Goal: Transaction & Acquisition: Purchase product/service

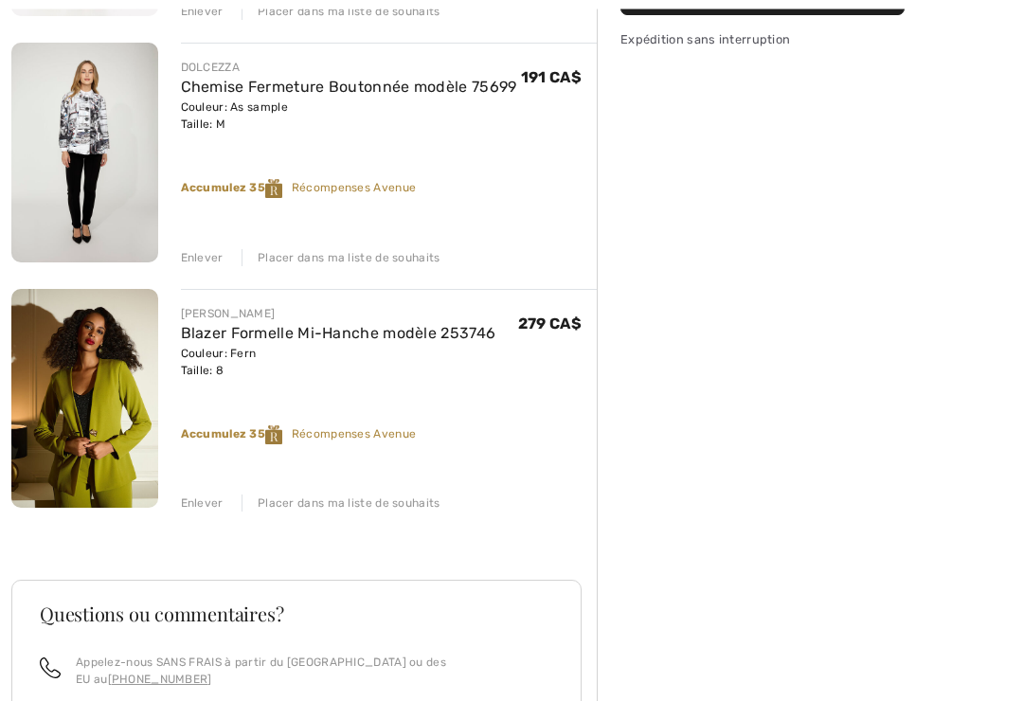
scroll to position [452, 0]
click at [77, 435] on img at bounding box center [84, 399] width 147 height 220
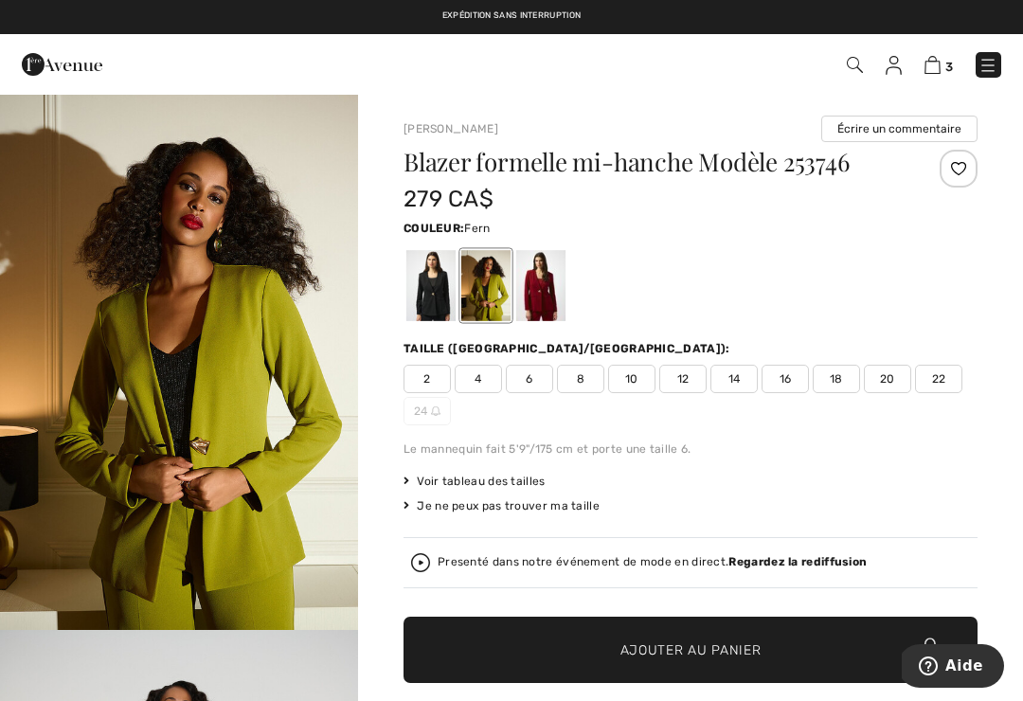
click at [937, 65] on img at bounding box center [933, 65] width 16 height 18
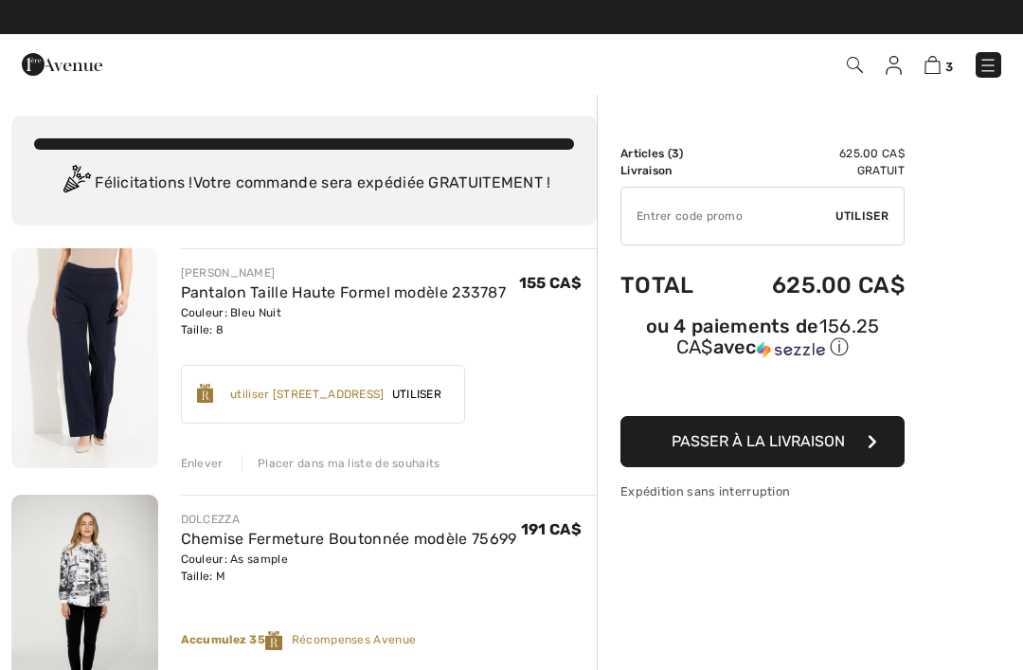
click at [90, 578] on img at bounding box center [84, 605] width 147 height 220
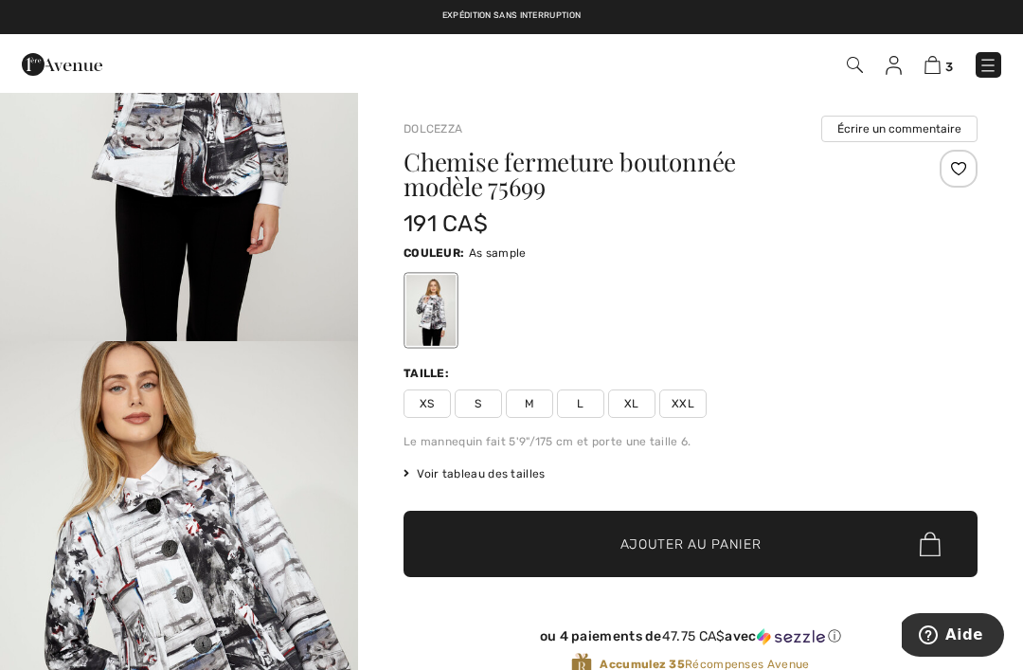
scroll to position [288, 0]
click at [984, 62] on img at bounding box center [988, 65] width 19 height 19
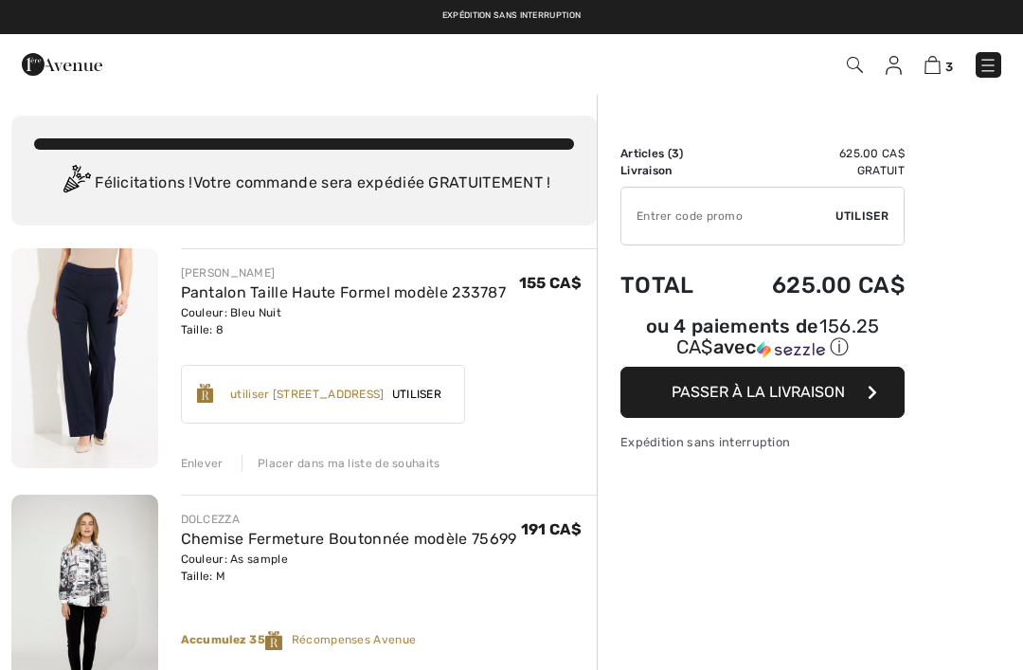
click at [928, 71] on img at bounding box center [933, 65] width 16 height 18
checkbox input "true"
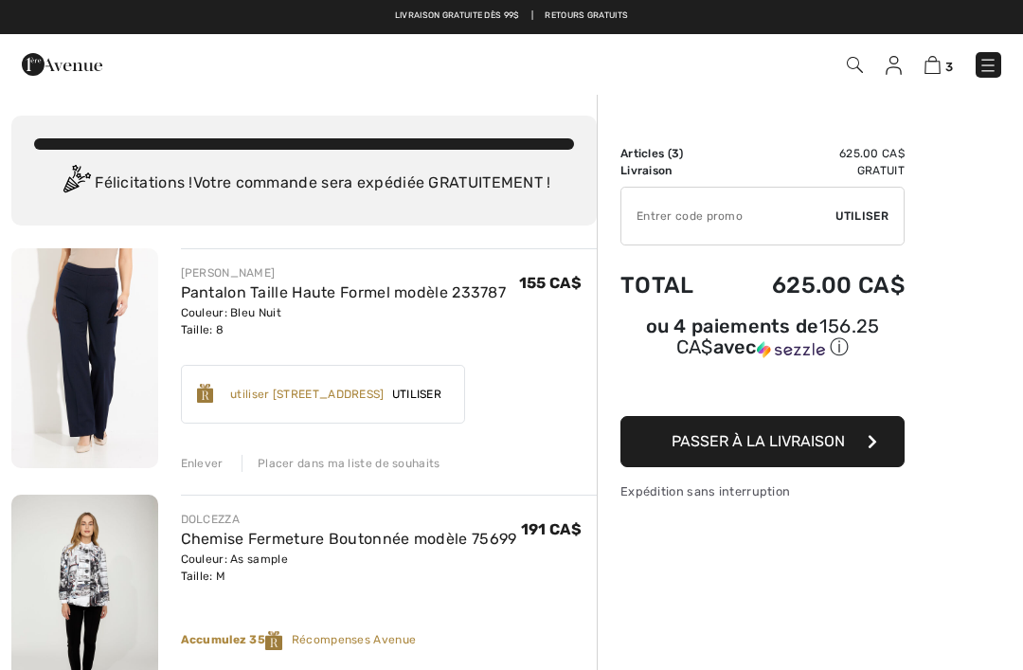
click at [449, 389] on span "Utiliser" at bounding box center [417, 394] width 64 height 17
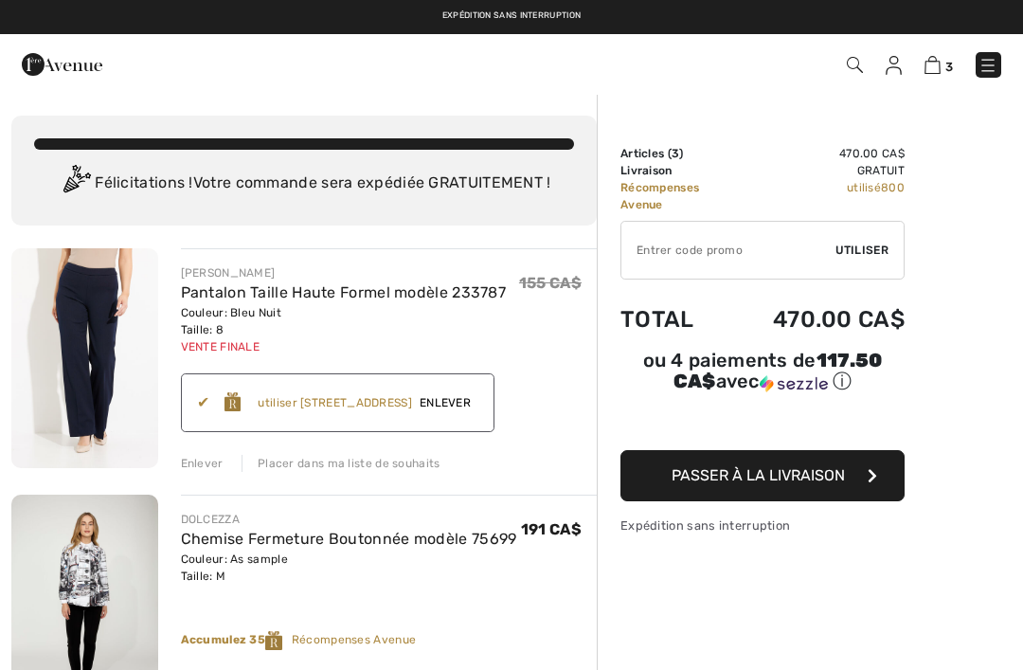
click at [59, 66] on img at bounding box center [62, 64] width 81 height 38
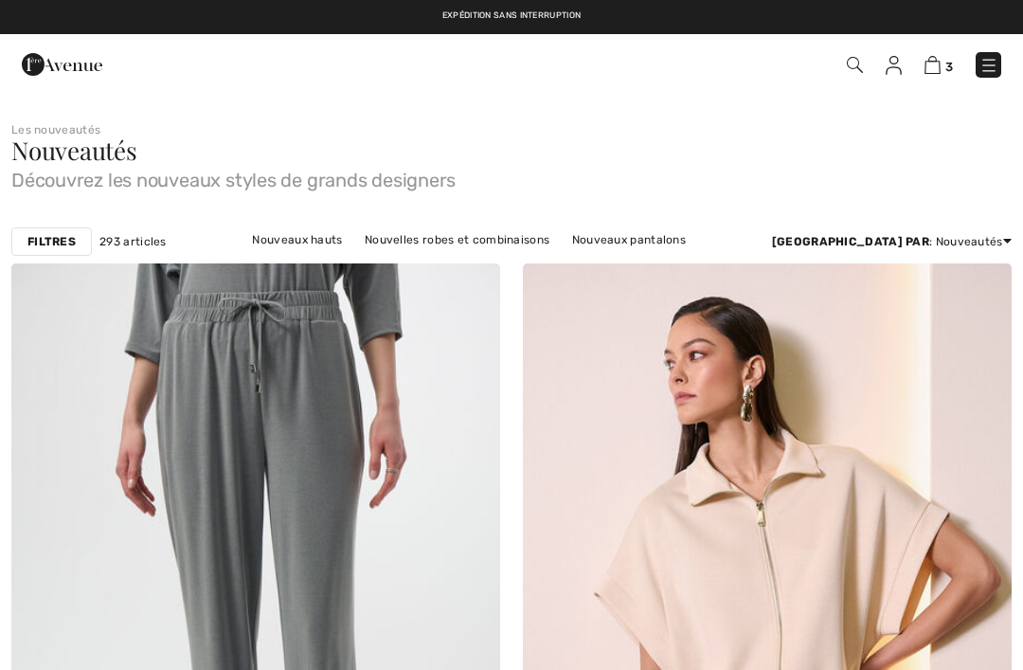
checkbox input "true"
click at [249, 243] on link "Nouveaux hauts" at bounding box center [297, 239] width 109 height 25
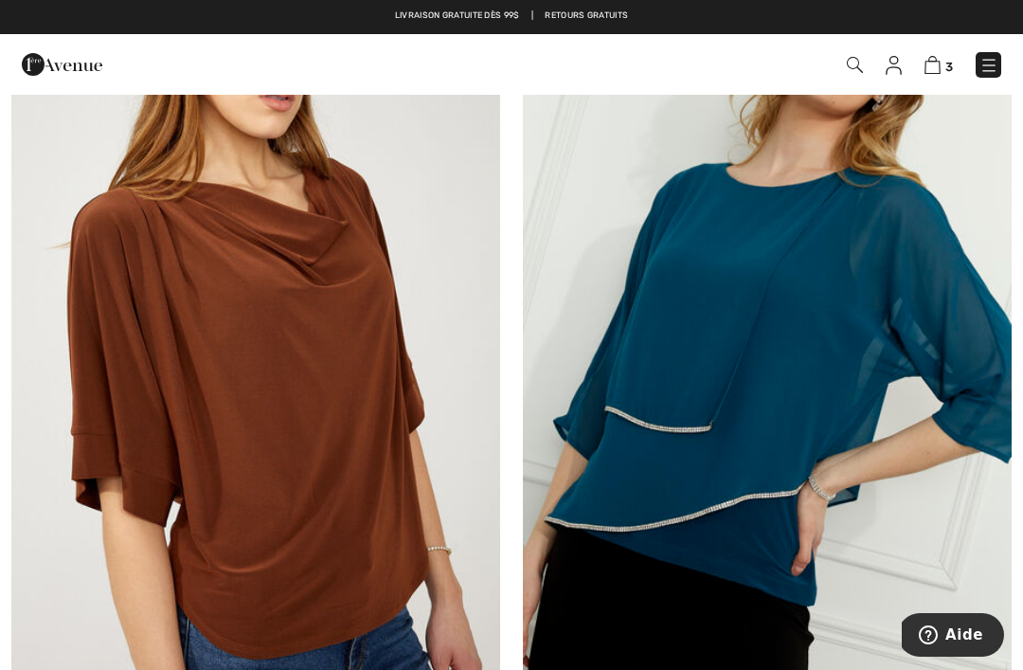
scroll to position [9554, 0]
click at [189, 384] on img at bounding box center [255, 349] width 489 height 733
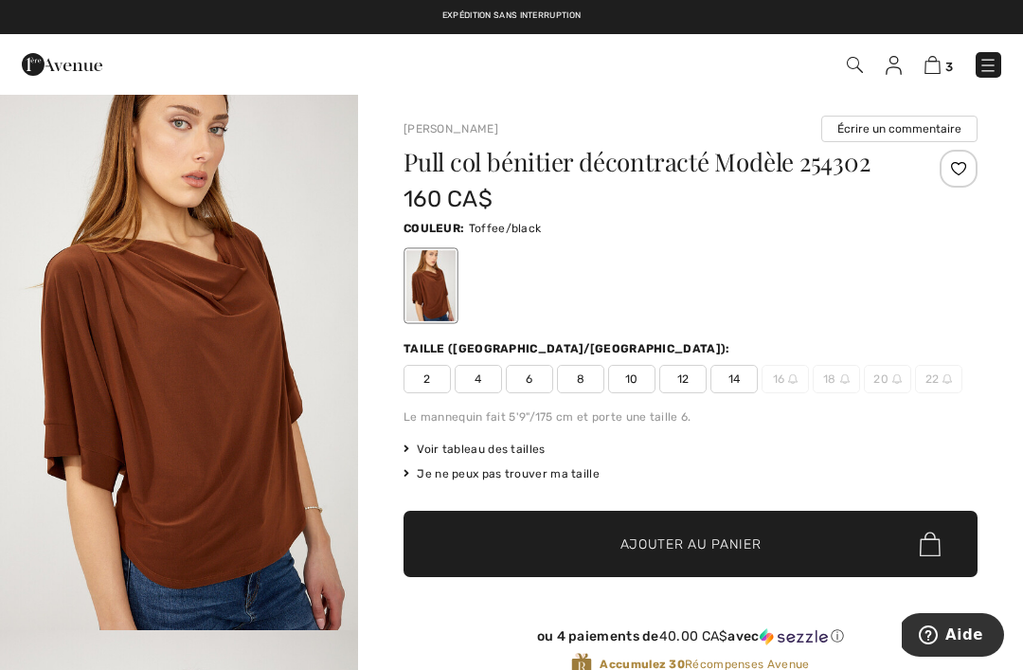
click at [583, 383] on span "8" at bounding box center [580, 379] width 47 height 28
click at [660, 550] on span "Ajouter au panier" at bounding box center [691, 544] width 141 height 20
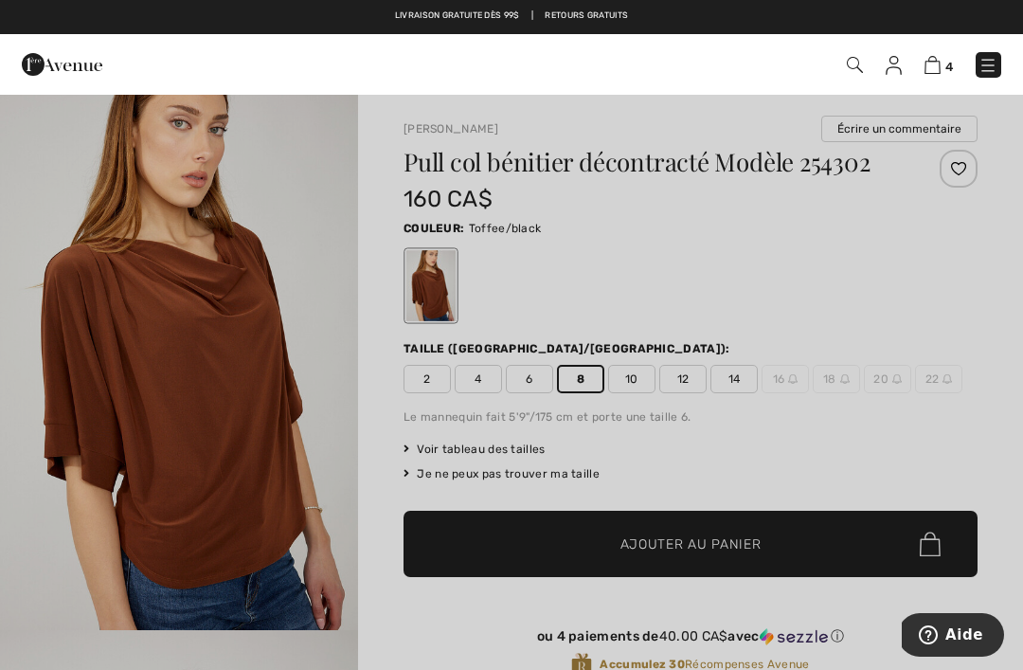
click at [168, 403] on div at bounding box center [511, 335] width 1023 height 670
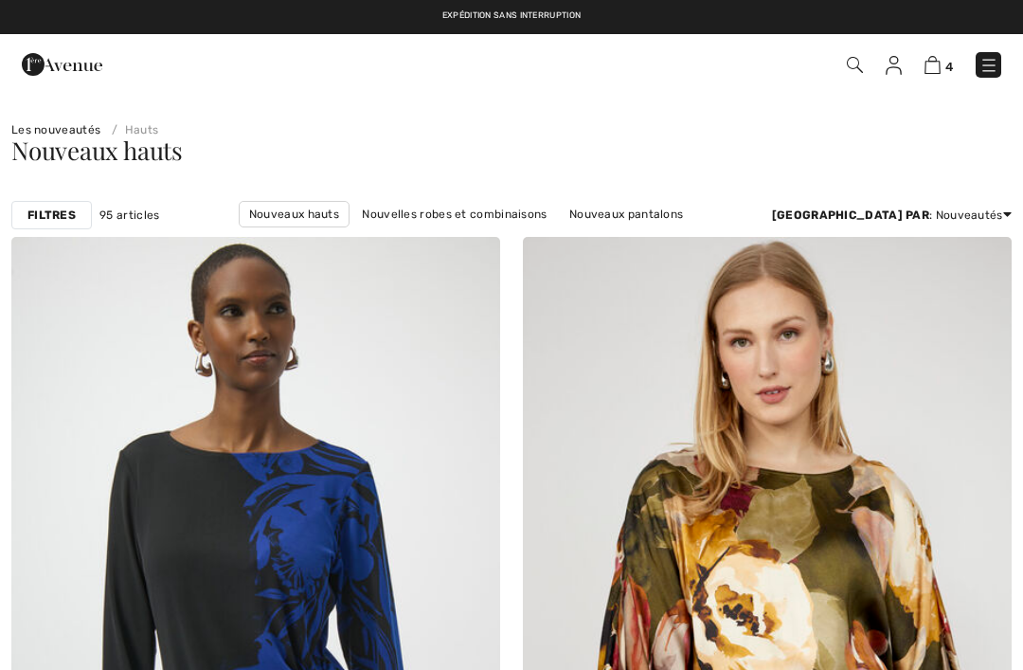
checkbox input "true"
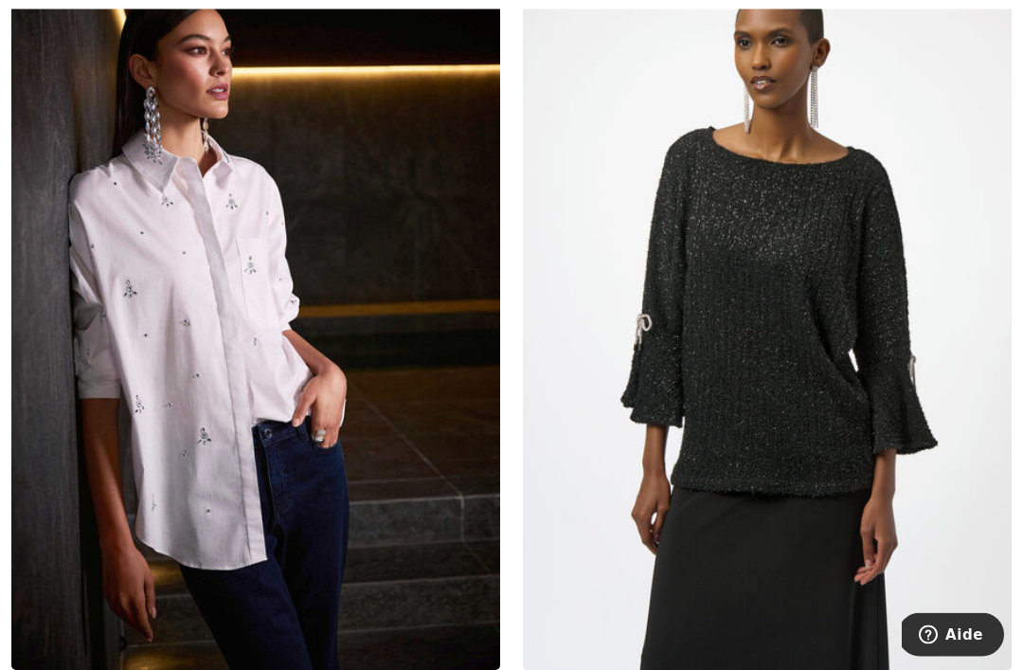
scroll to position [14785, 0]
click at [722, 355] on img at bounding box center [767, 303] width 489 height 733
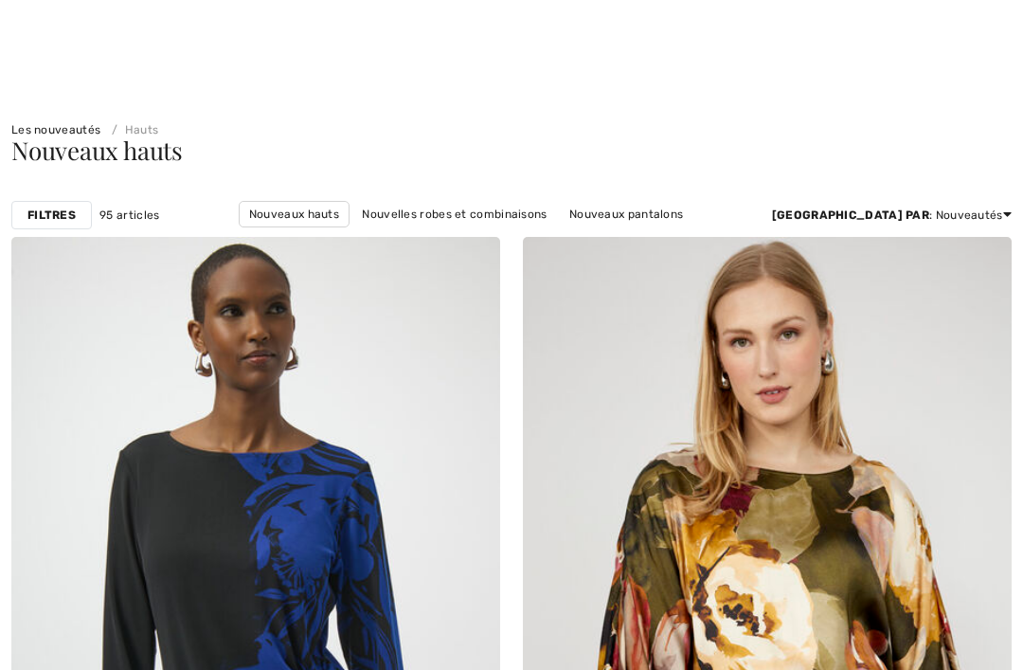
checkbox input "true"
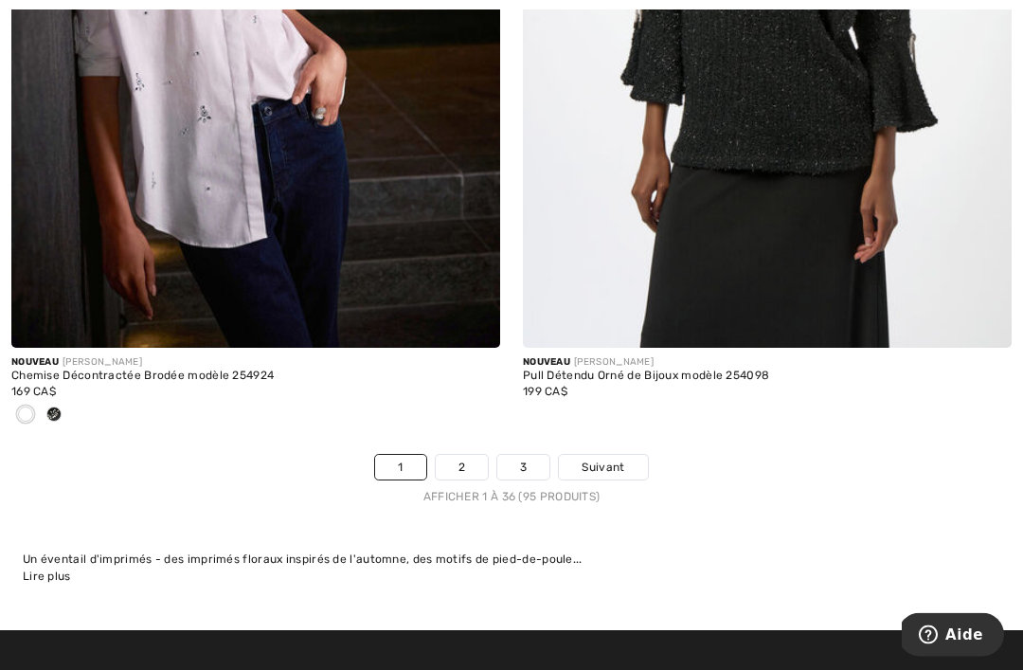
scroll to position [15108, 0]
click at [463, 457] on link "2" at bounding box center [462, 467] width 52 height 25
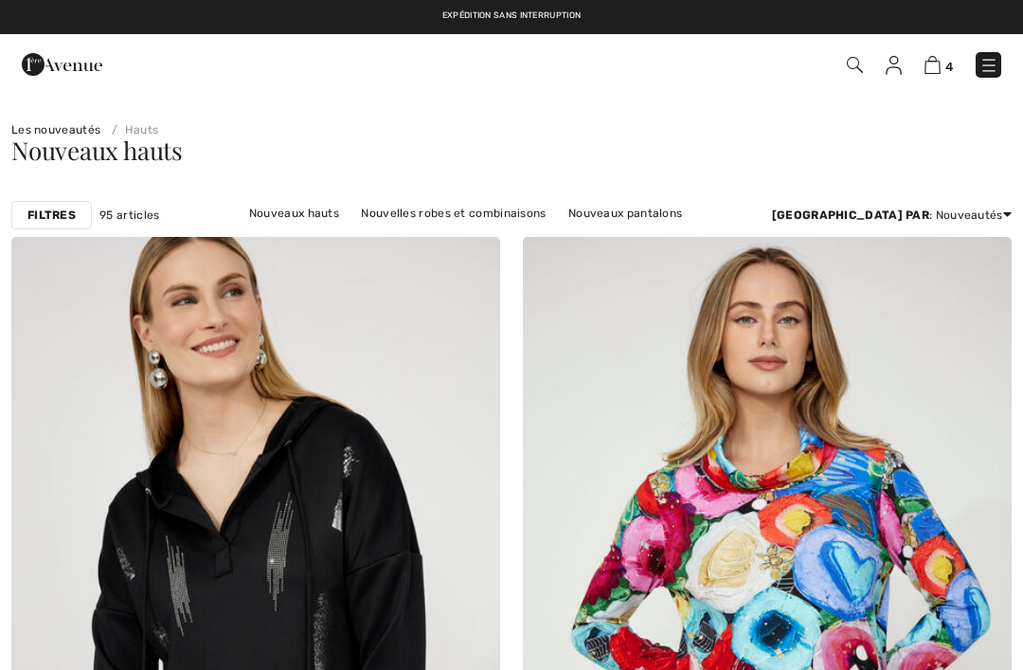
checkbox input "true"
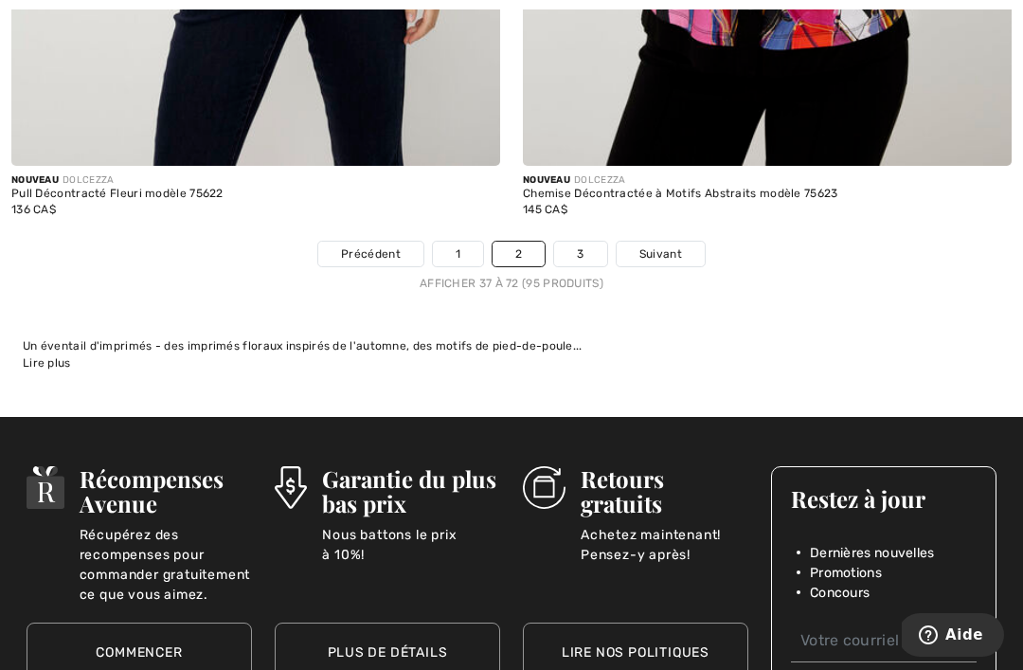
scroll to position [14974, 0]
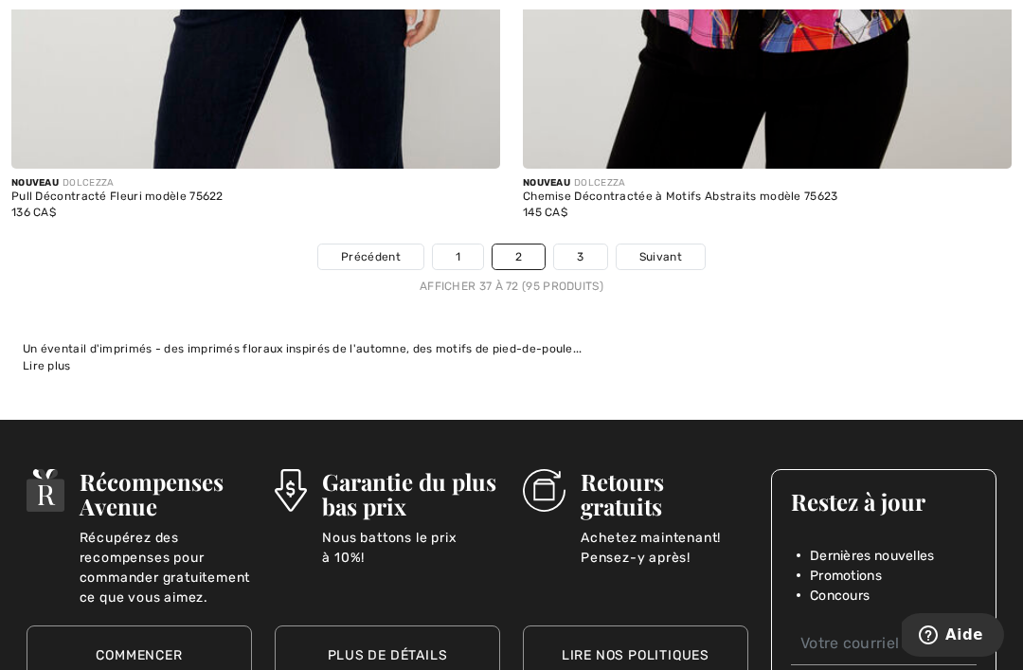
click at [580, 244] on link "3" at bounding box center [580, 256] width 52 height 25
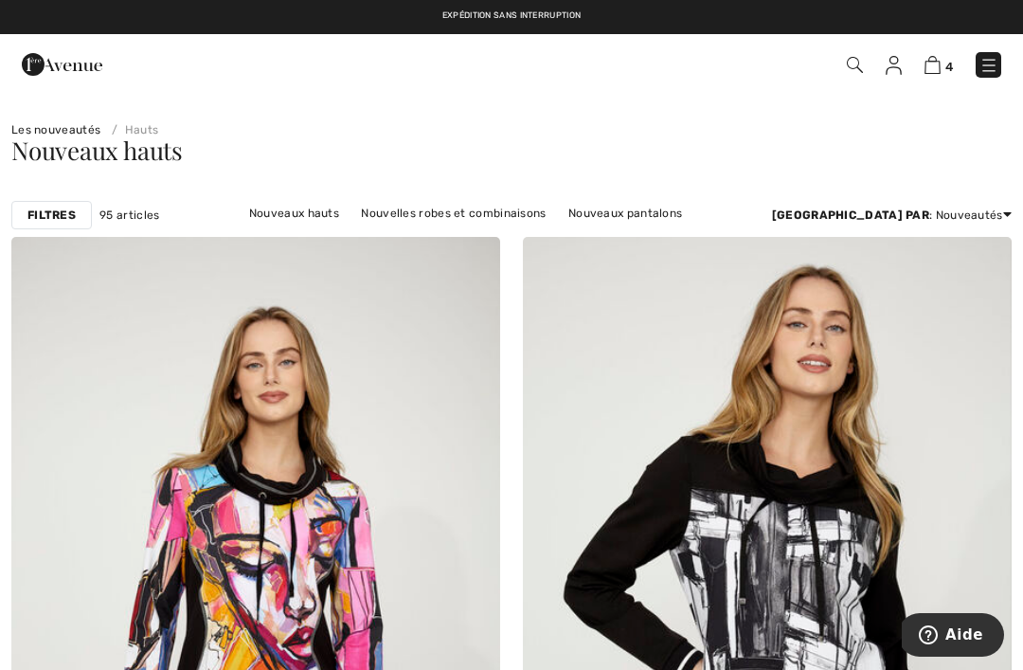
click at [936, 74] on img at bounding box center [933, 65] width 16 height 18
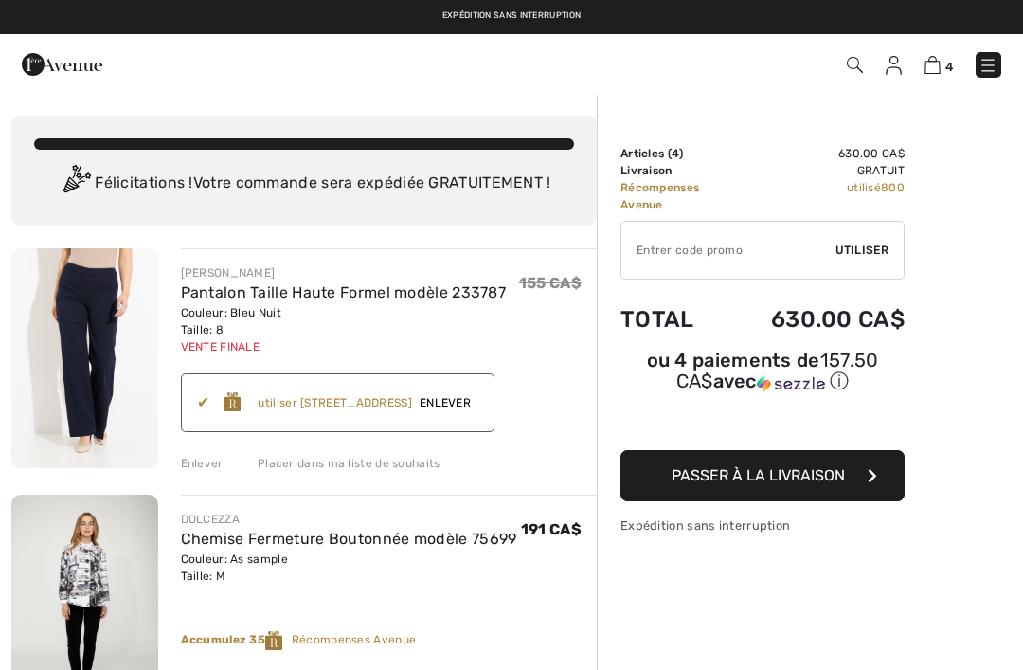
click at [40, 72] on img at bounding box center [62, 64] width 81 height 38
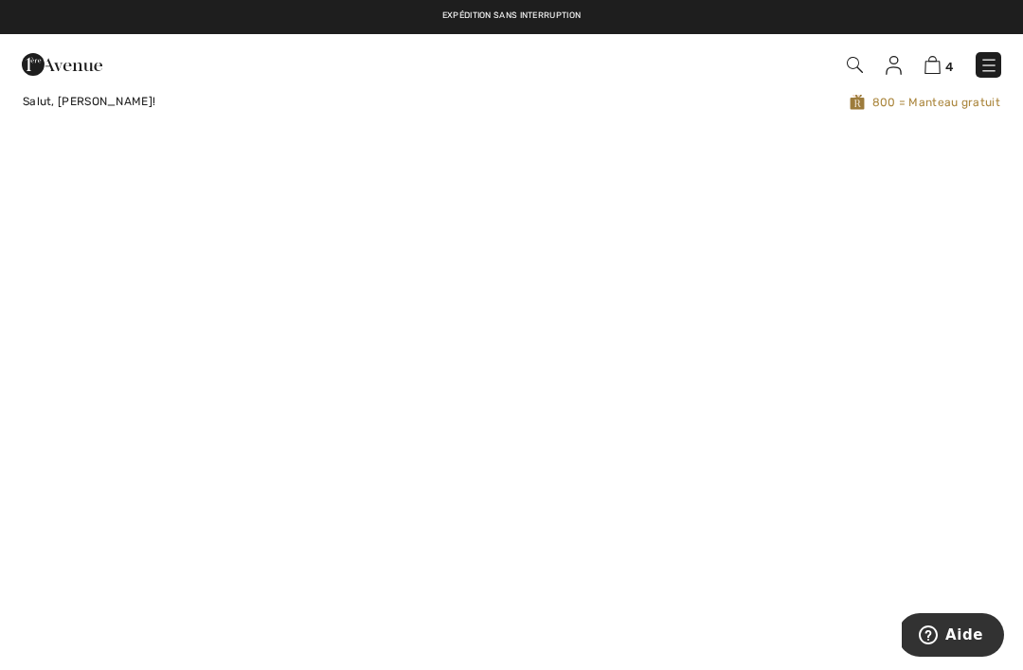
click at [850, 71] on img at bounding box center [855, 65] width 16 height 16
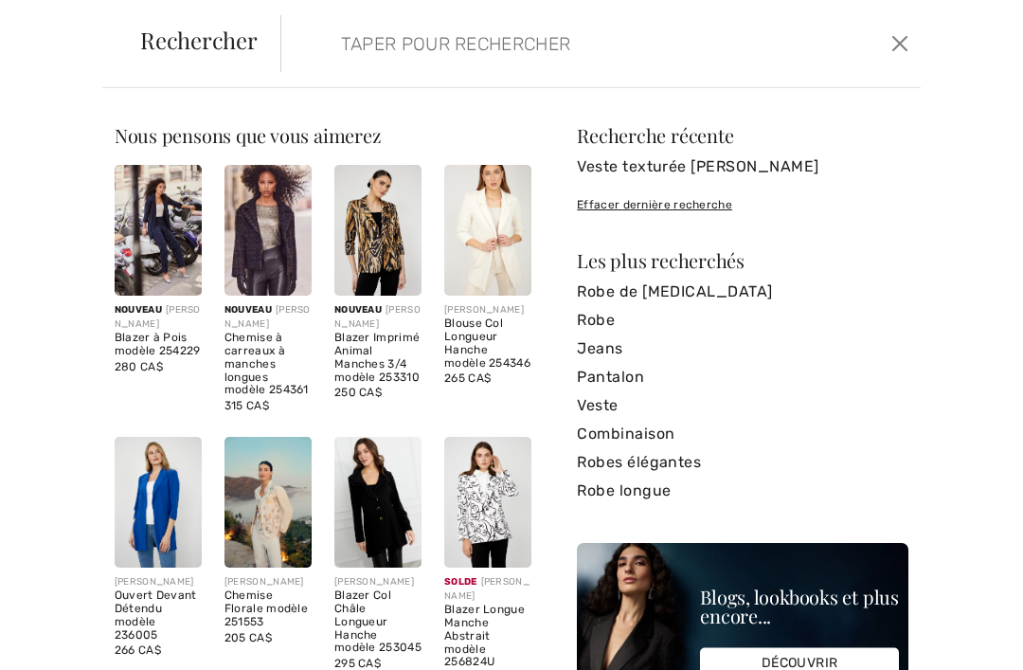
click at [352, 55] on input "search" at bounding box center [537, 43] width 420 height 57
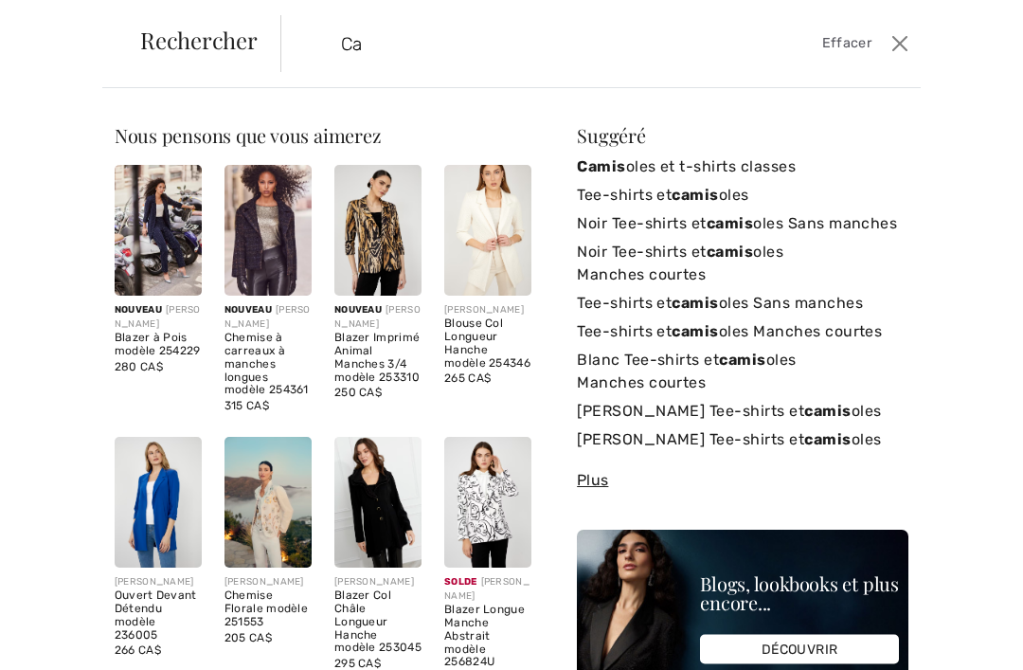
type input "C"
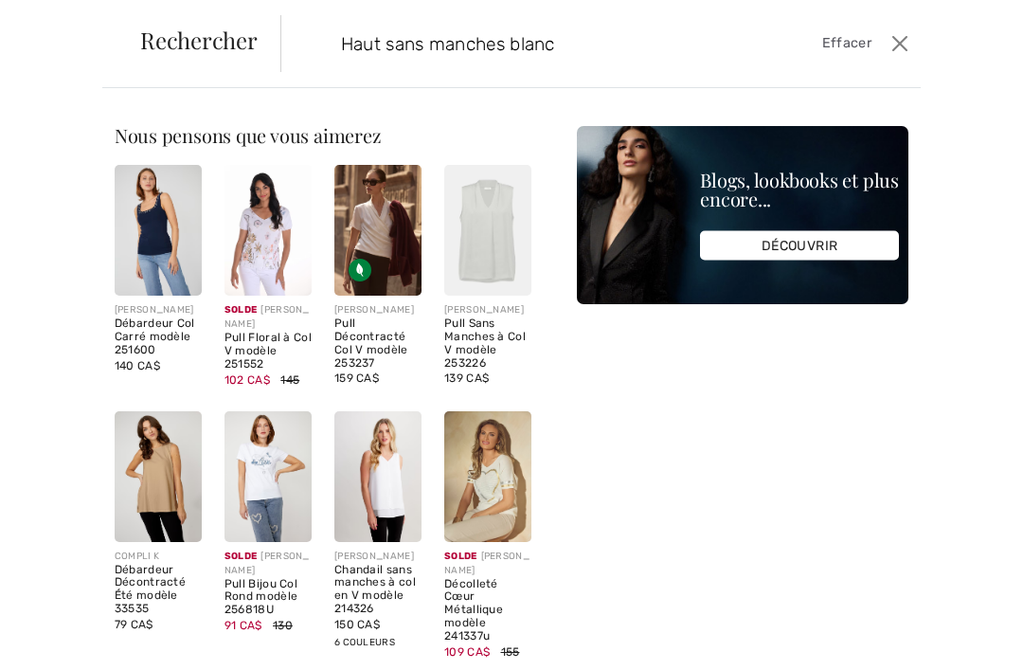
type input "Haut sans manches blanc"
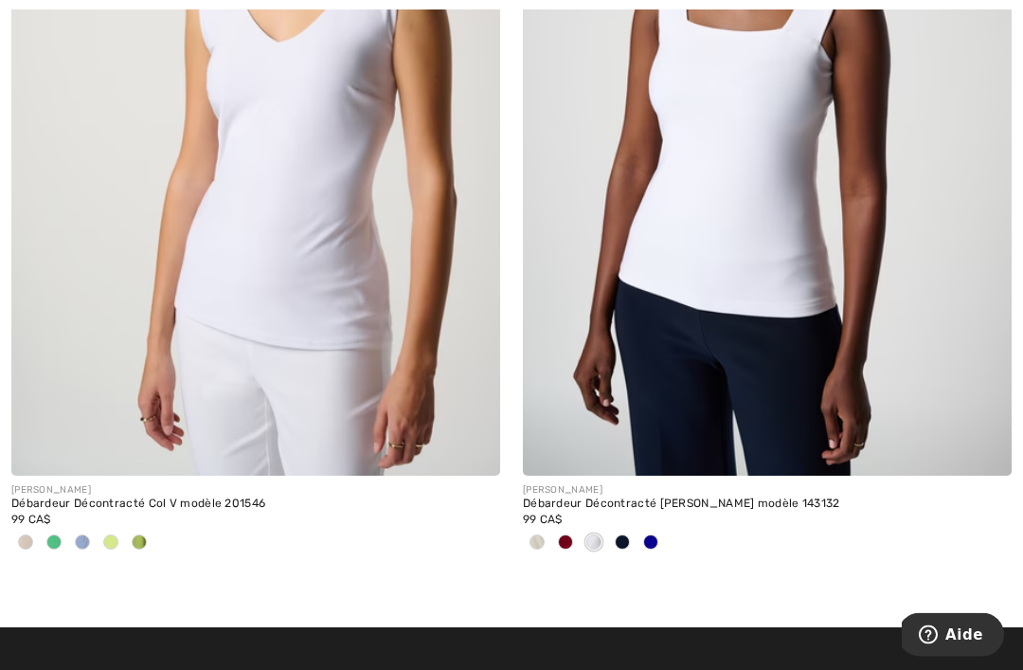
scroll to position [5692, 0]
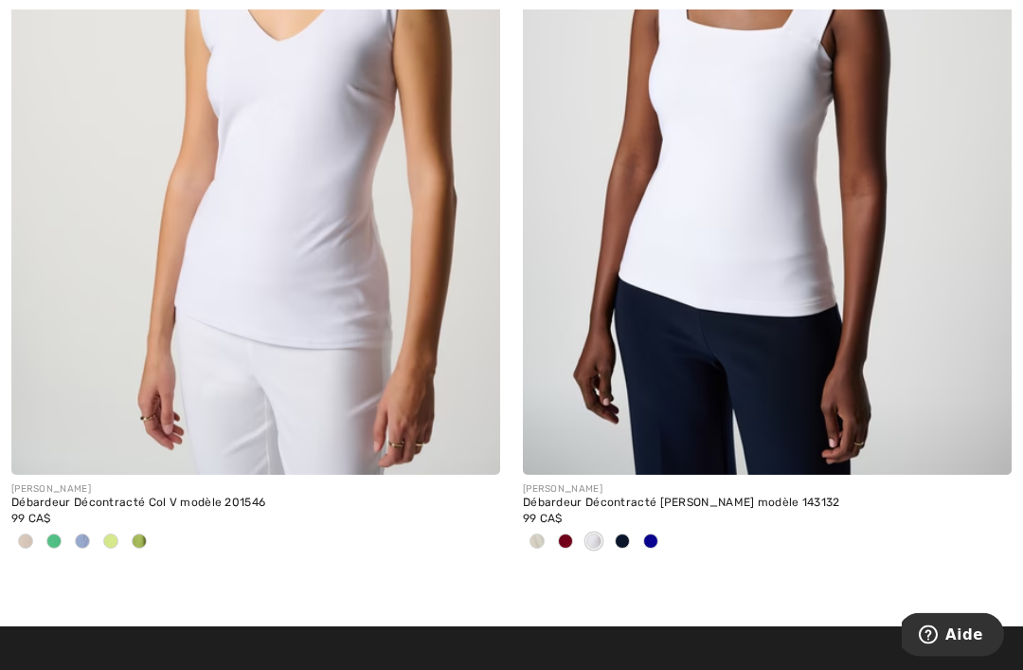
click at [643, 534] on span at bounding box center [650, 541] width 15 height 15
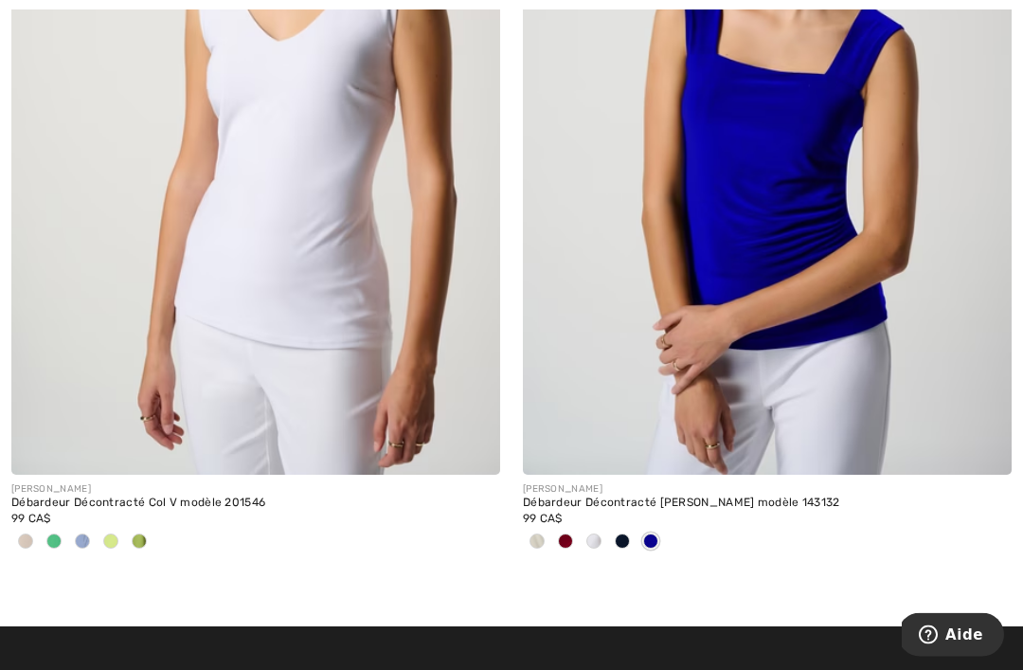
scroll to position [5693, 0]
click at [559, 537] on span at bounding box center [565, 540] width 15 height 15
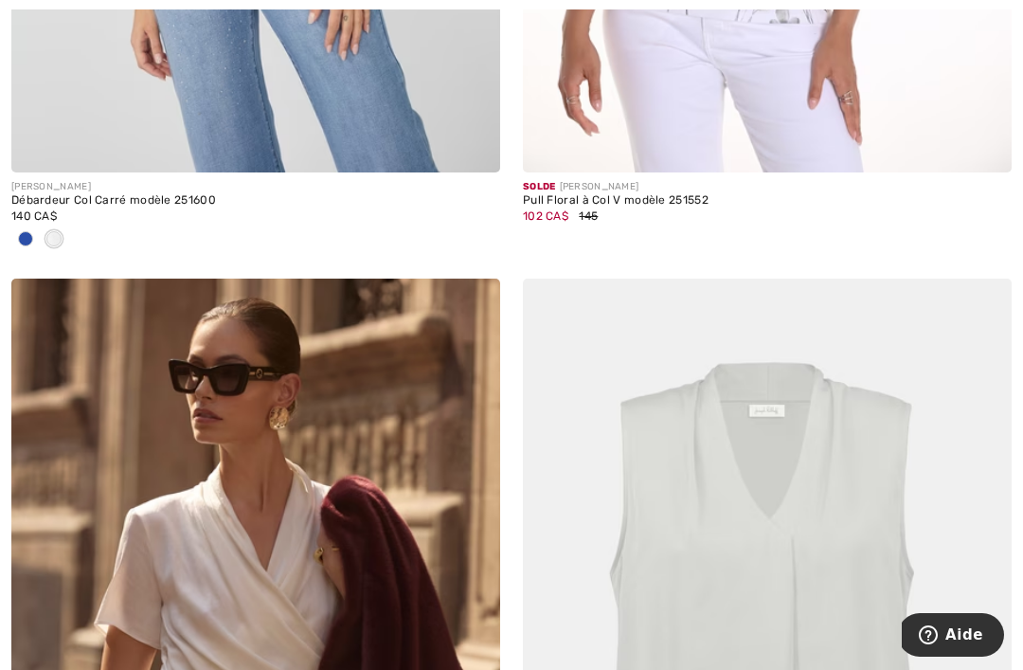
scroll to position [824, 0]
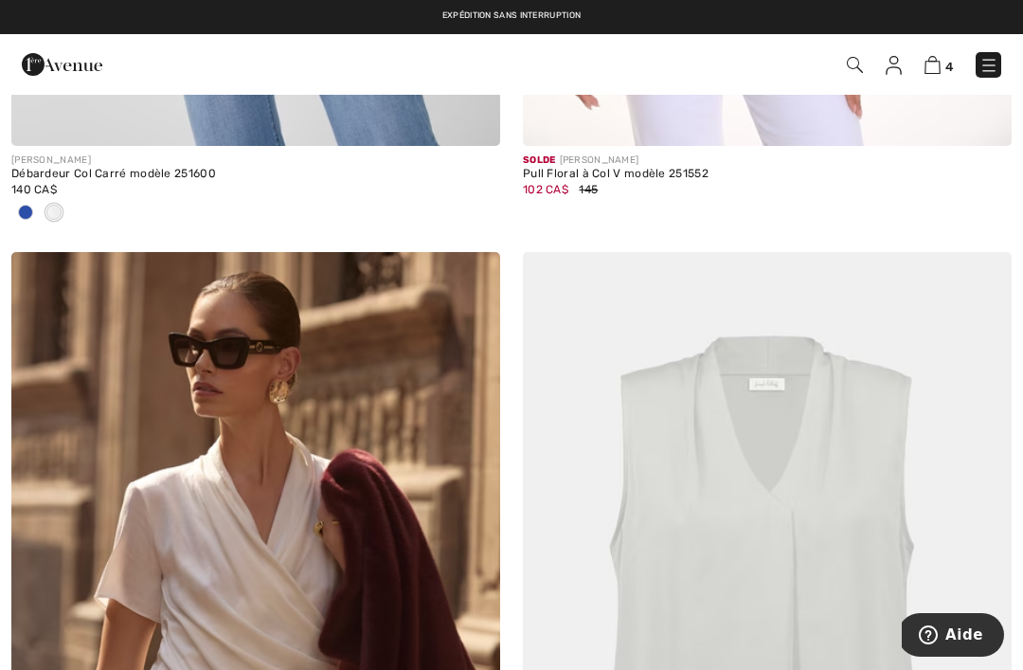
click at [701, 498] on img at bounding box center [767, 618] width 489 height 733
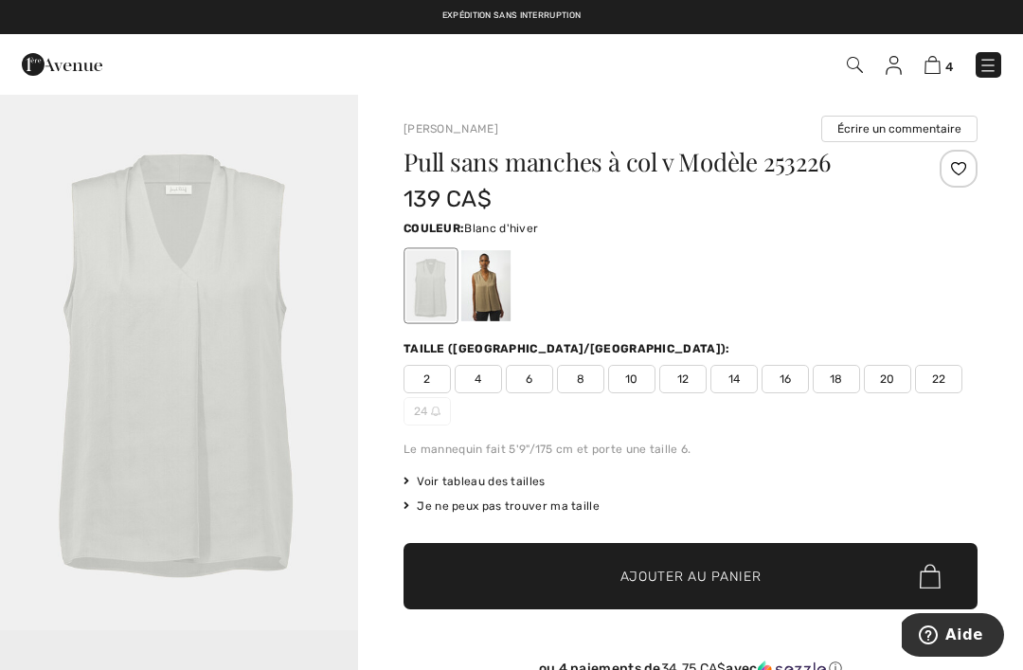
click at [492, 306] on div at bounding box center [485, 285] width 49 height 71
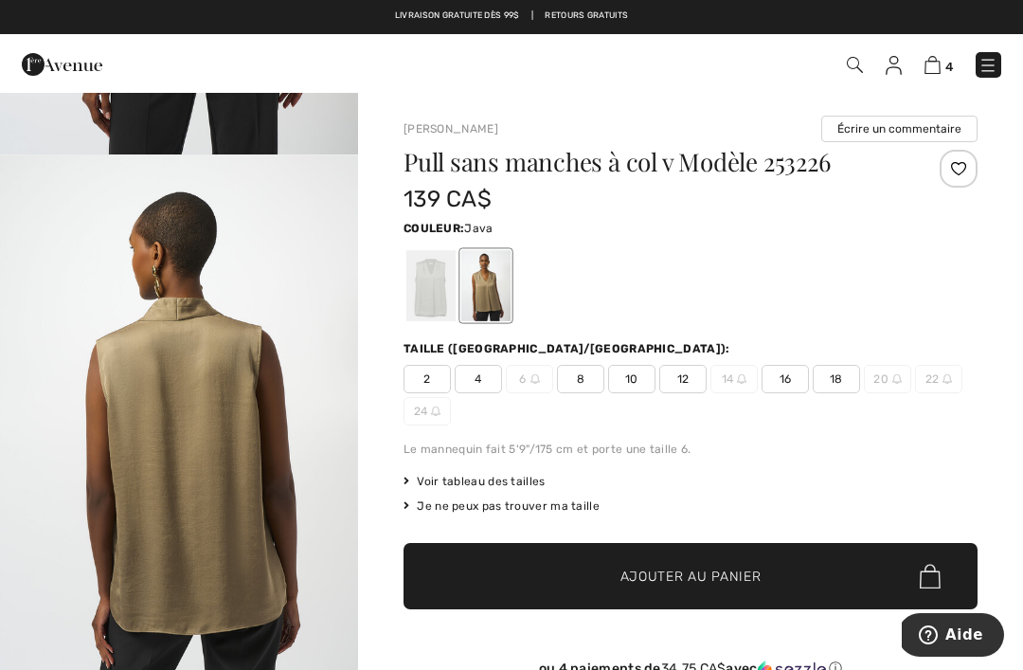
scroll to position [440, 0]
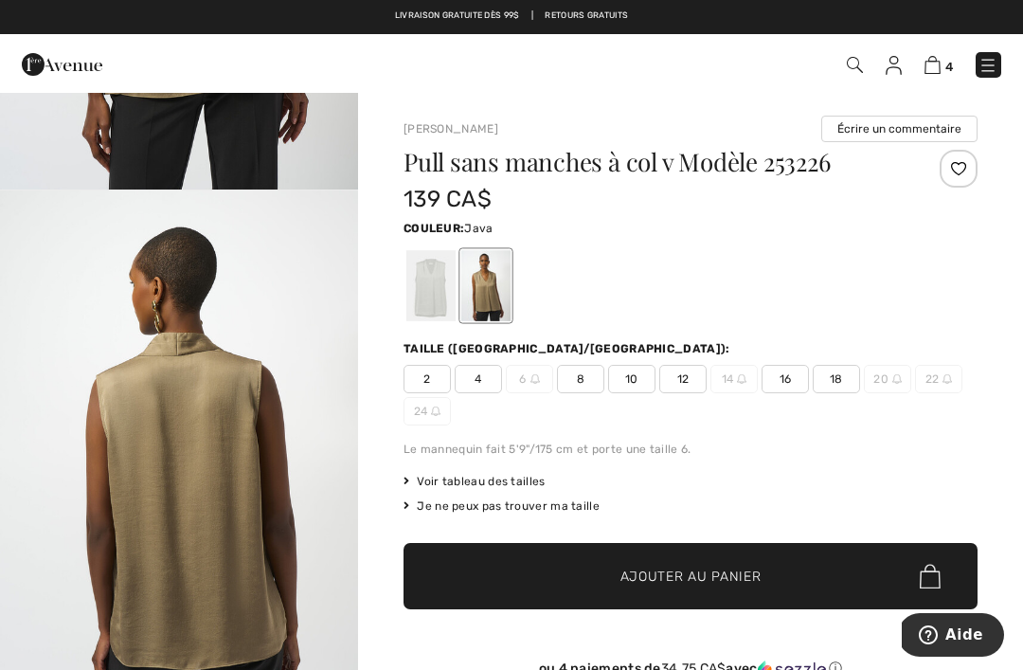
click at [419, 289] on div at bounding box center [430, 285] width 49 height 71
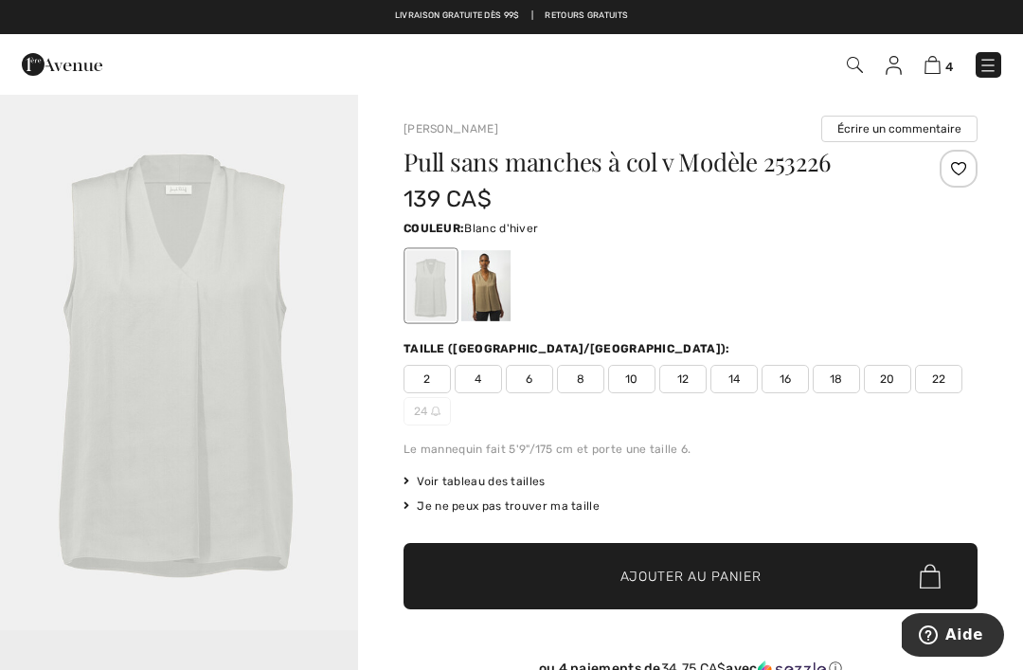
scroll to position [0, 0]
click at [577, 378] on span "8" at bounding box center [580, 379] width 47 height 28
click at [639, 584] on span "Ajouter au panier" at bounding box center [691, 577] width 141 height 20
click at [935, 69] on img at bounding box center [933, 65] width 16 height 18
click at [929, 71] on img at bounding box center [933, 65] width 16 height 18
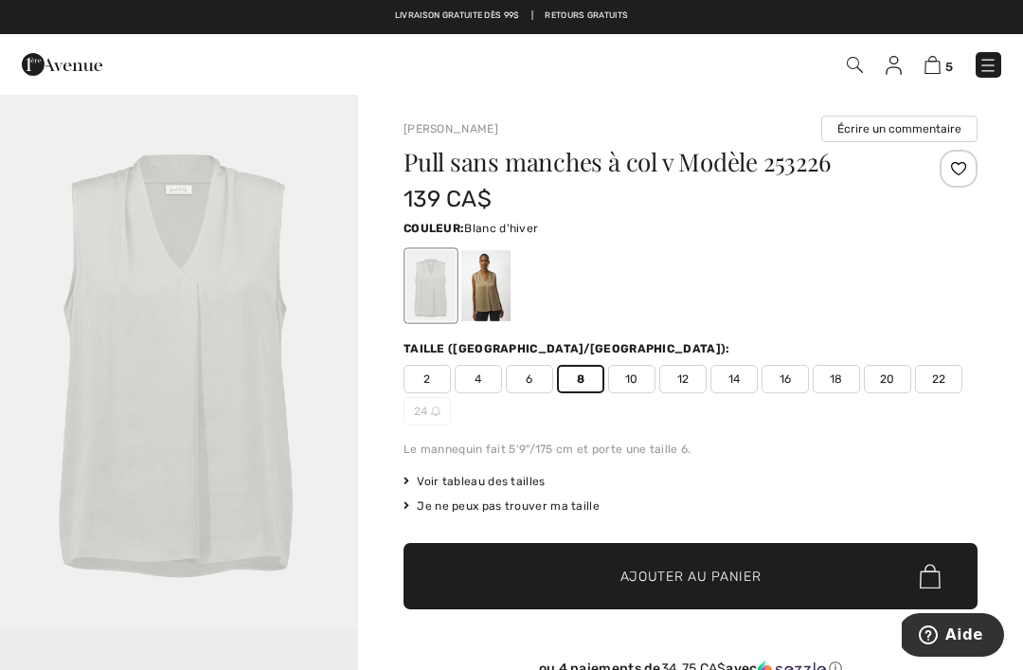
click at [940, 69] on img at bounding box center [933, 65] width 16 height 18
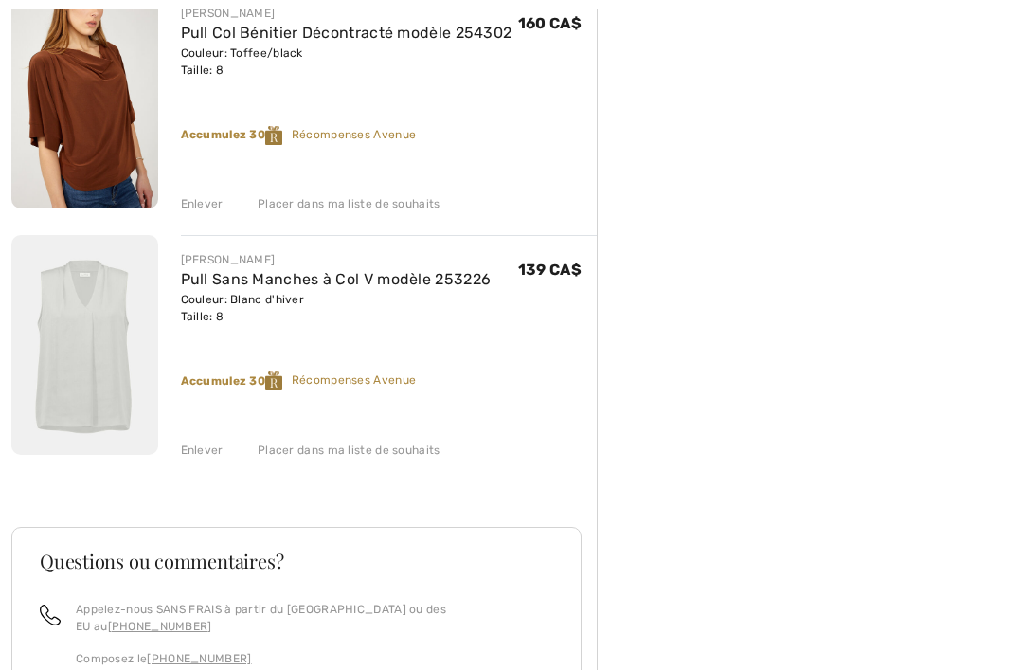
scroll to position [998, 0]
click at [191, 446] on div "Enlever" at bounding box center [202, 449] width 43 height 17
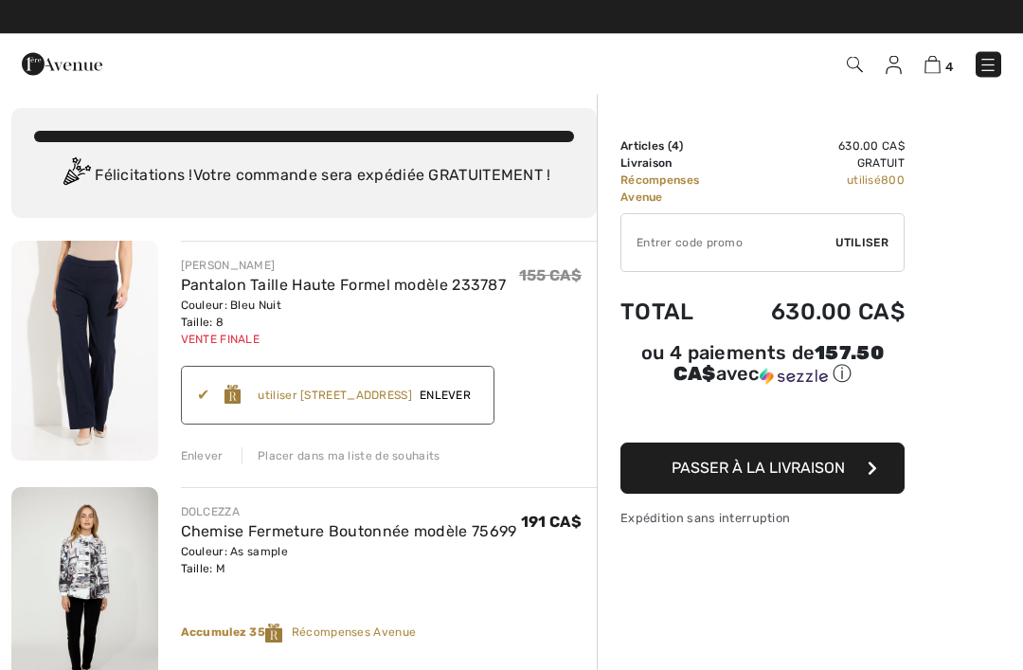
scroll to position [0, 0]
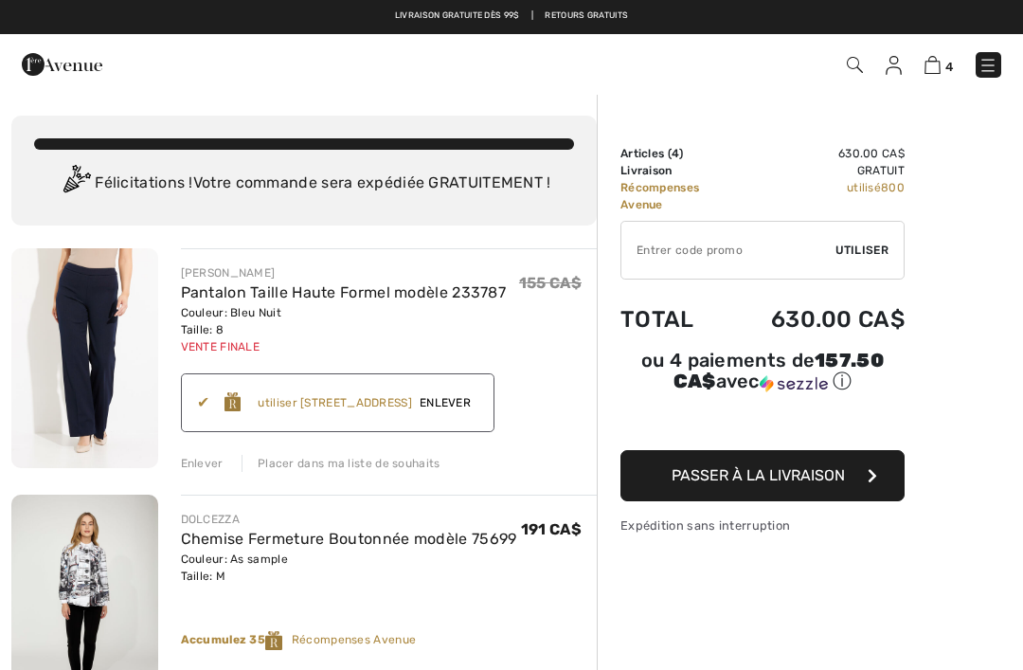
click at [749, 472] on button "Passer à la livraison" at bounding box center [763, 475] width 284 height 51
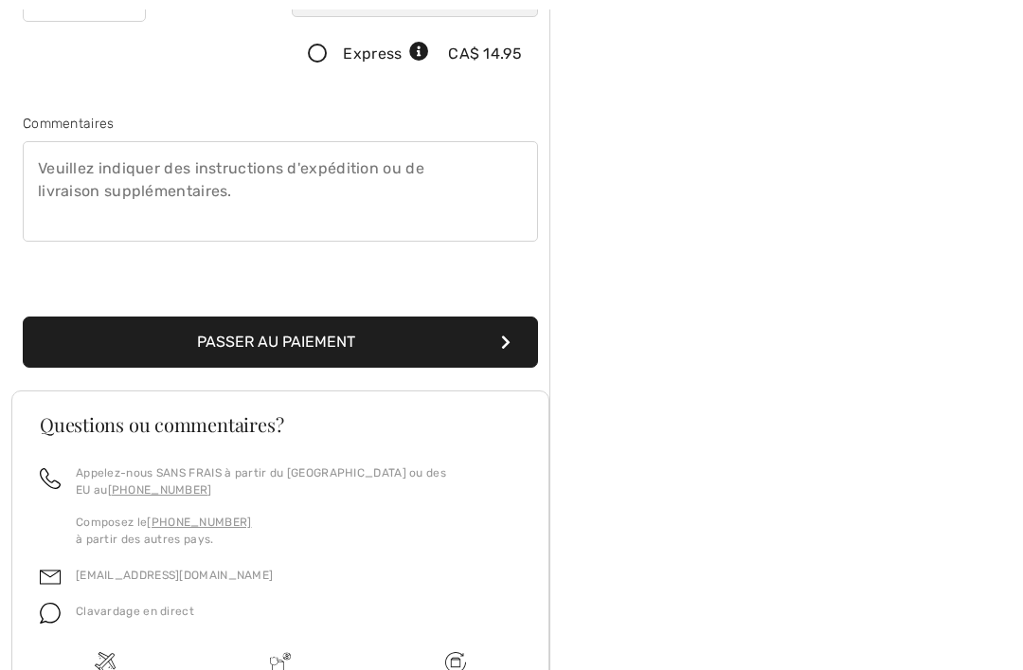
click at [401, 341] on button "Passer au paiement" at bounding box center [280, 341] width 515 height 51
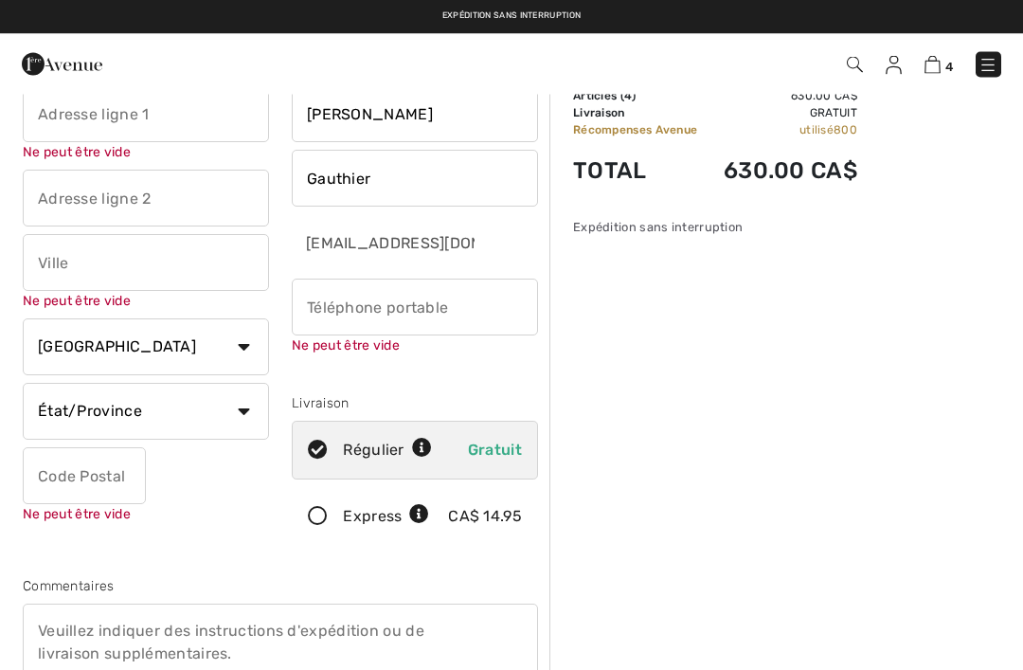
scroll to position [7, 0]
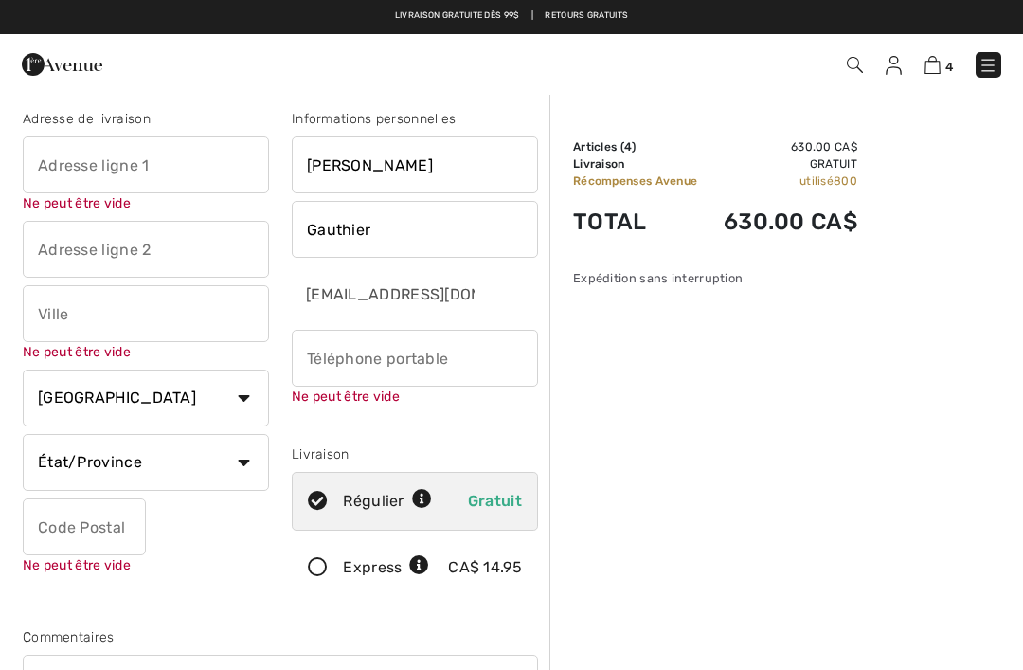
click at [57, 176] on input "text" at bounding box center [146, 164] width 246 height 57
type input "[STREET_ADDRESS][PERSON_NAME]"
type input "[GEOGRAPHIC_DATA]"
select select "QC"
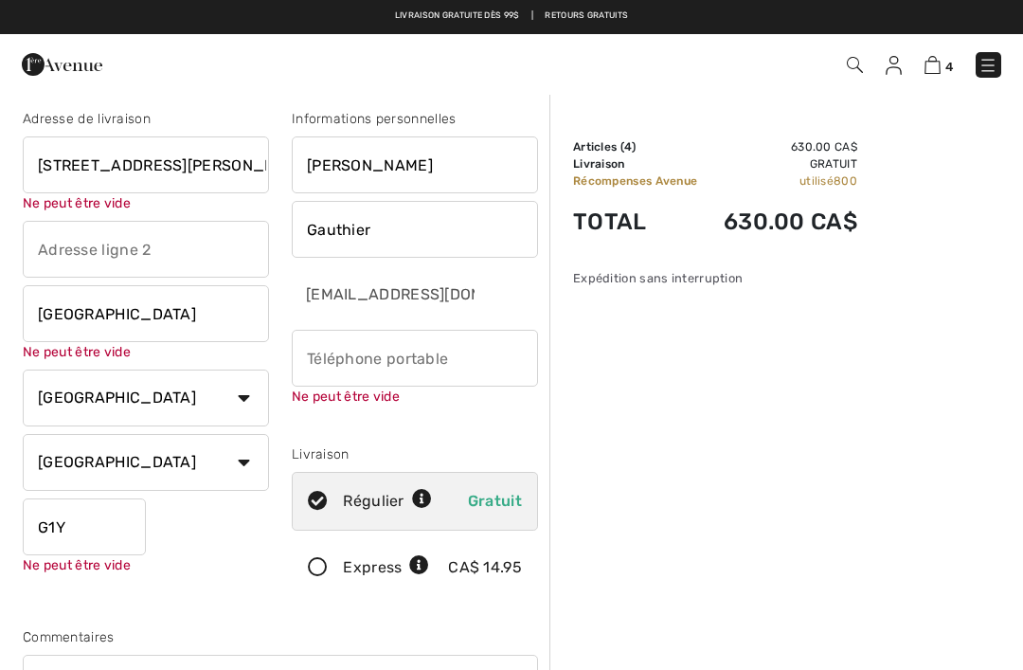
type input "G1Y2M4"
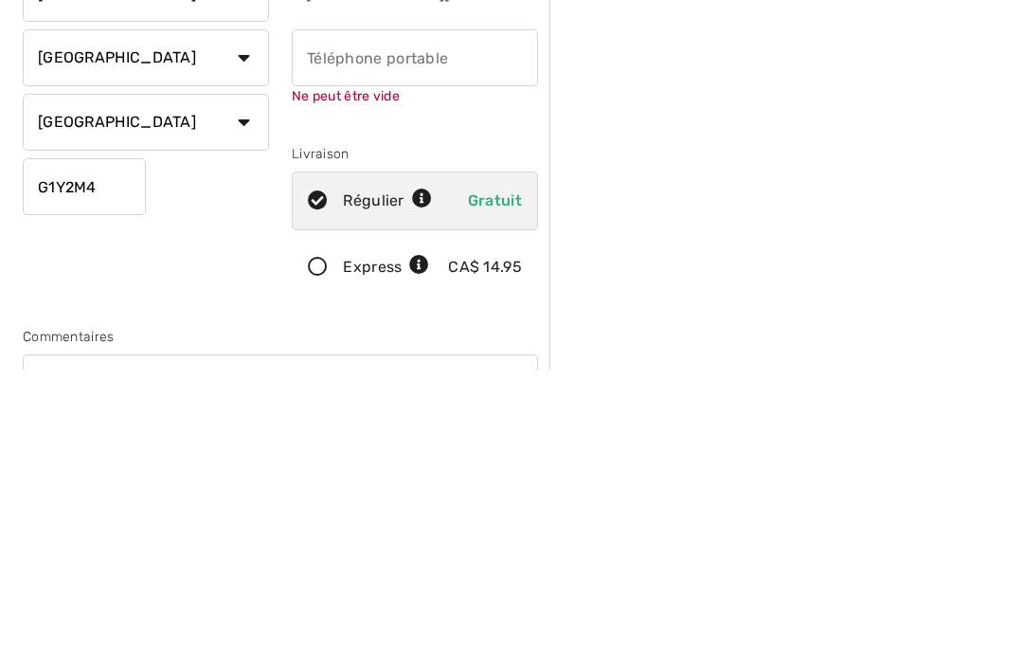
click at [330, 330] on input "phone" at bounding box center [415, 358] width 246 height 57
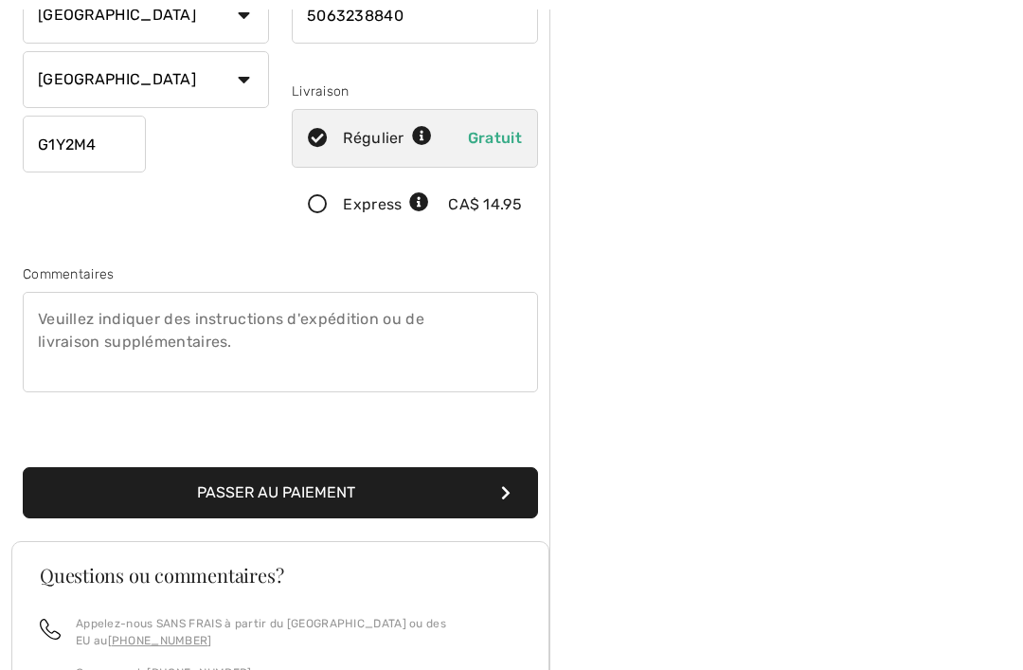
scroll to position [350, 0]
type input "5063238840"
click at [140, 498] on button "Passer au paiement" at bounding box center [280, 492] width 515 height 51
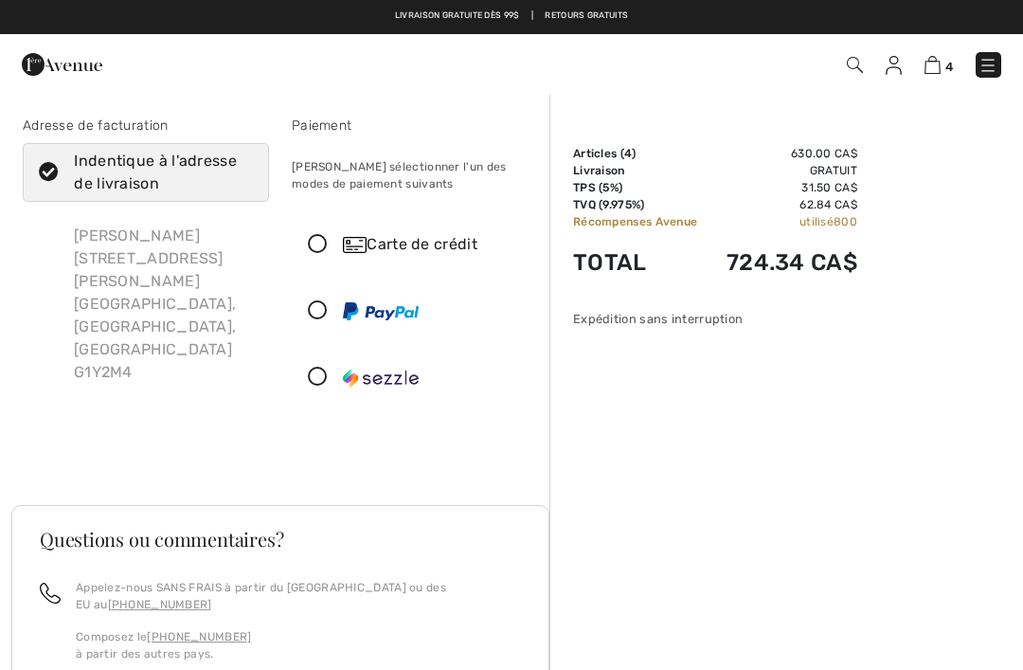
click at [925, 69] on img at bounding box center [933, 65] width 16 height 18
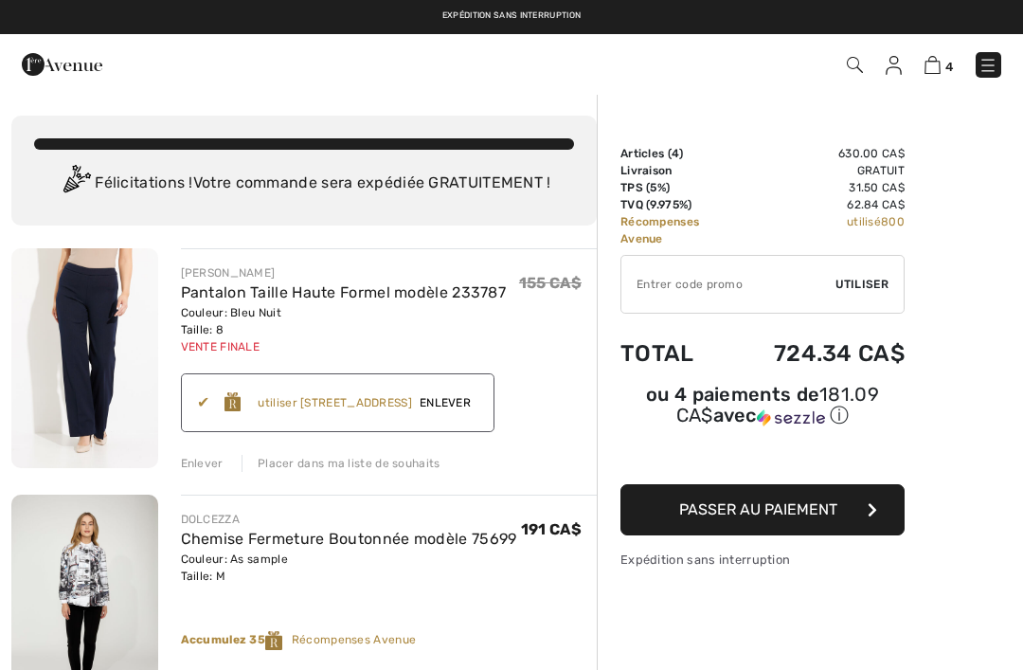
click at [992, 69] on img at bounding box center [988, 65] width 19 height 19
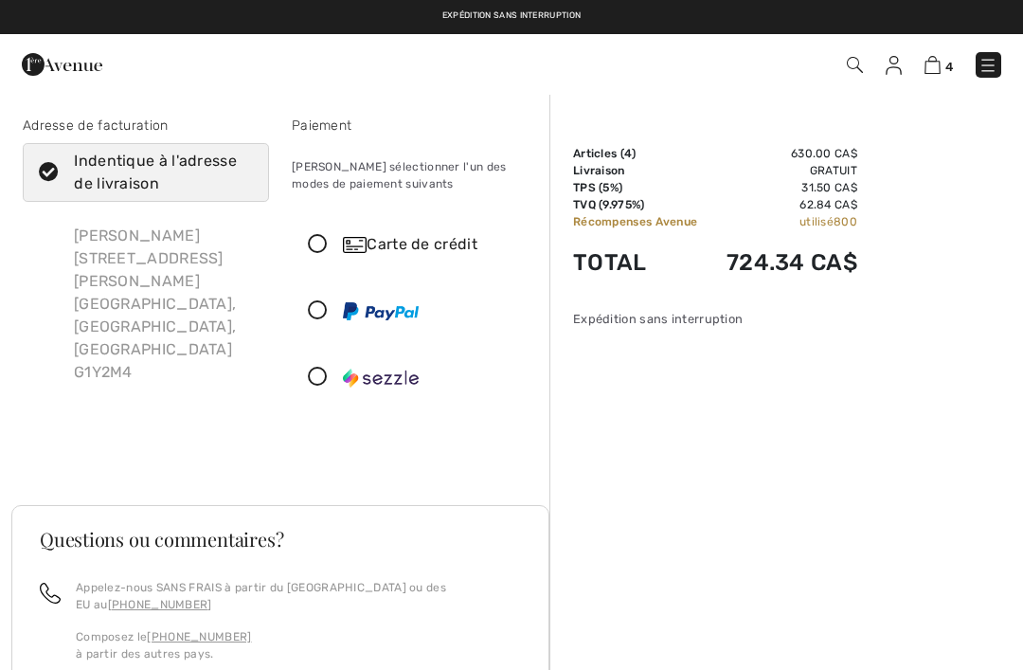
checkbox input "true"
click at [928, 63] on img at bounding box center [933, 65] width 16 height 18
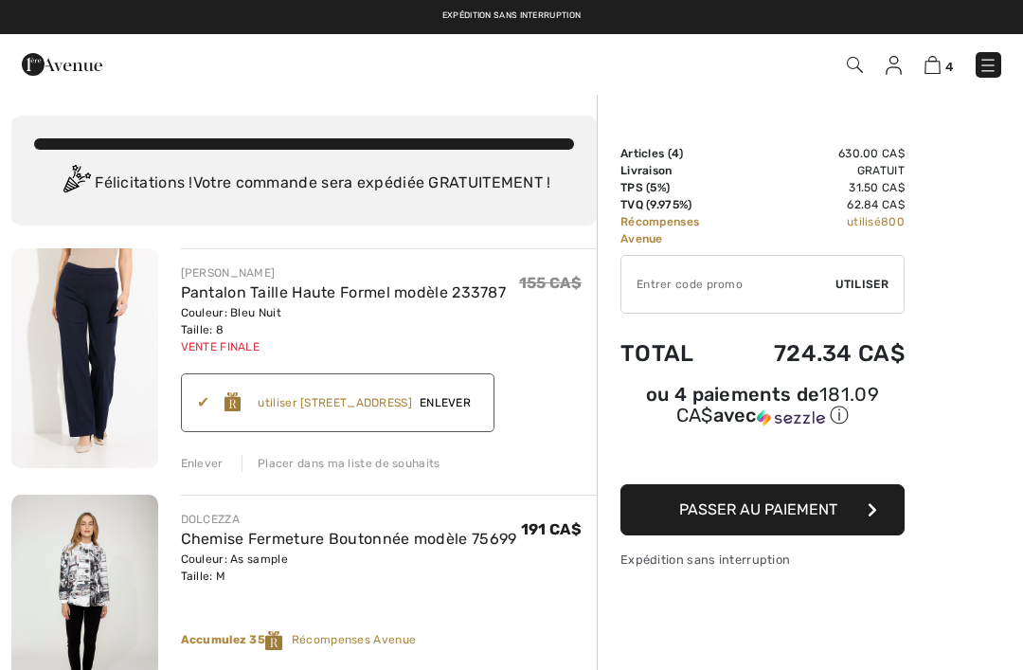
checkbox input "true"
click at [985, 36] on div "4 Commander 4 Un item a été ajouté à votre panier d'achat. Commander" at bounding box center [511, 64] width 1023 height 61
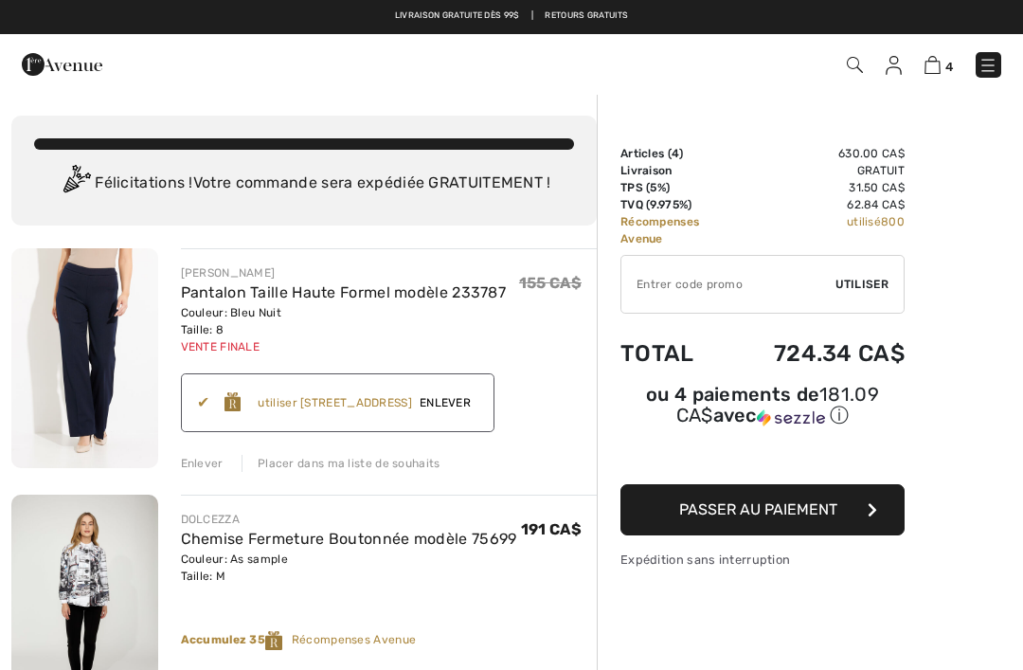
click at [927, 73] on img at bounding box center [933, 65] width 16 height 18
click at [838, 506] on button "Passer au paiement" at bounding box center [763, 509] width 284 height 51
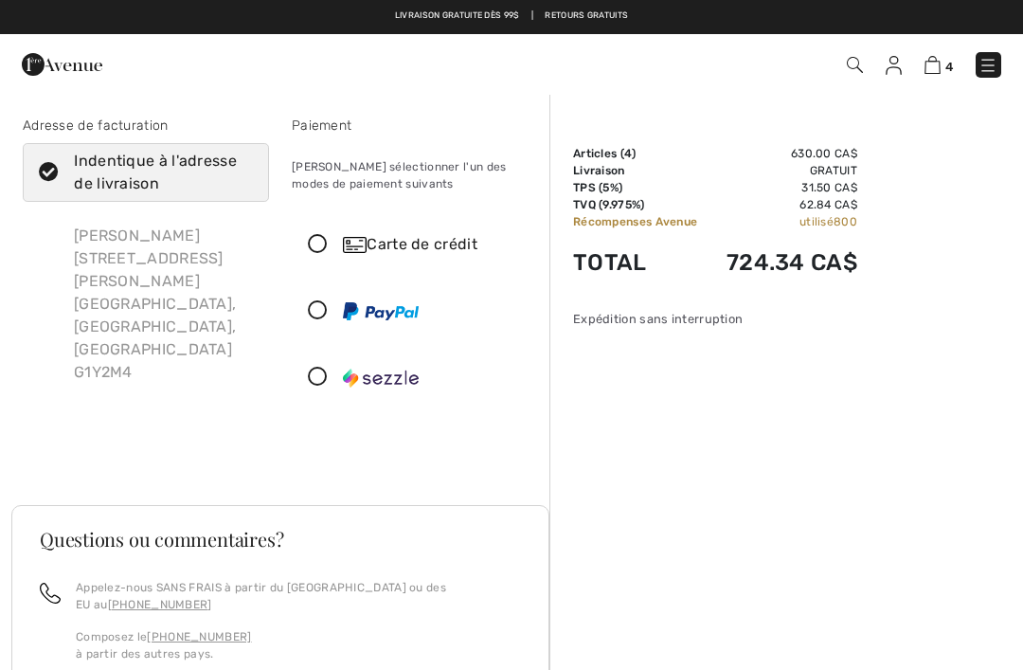
click at [318, 237] on icon at bounding box center [318, 245] width 50 height 20
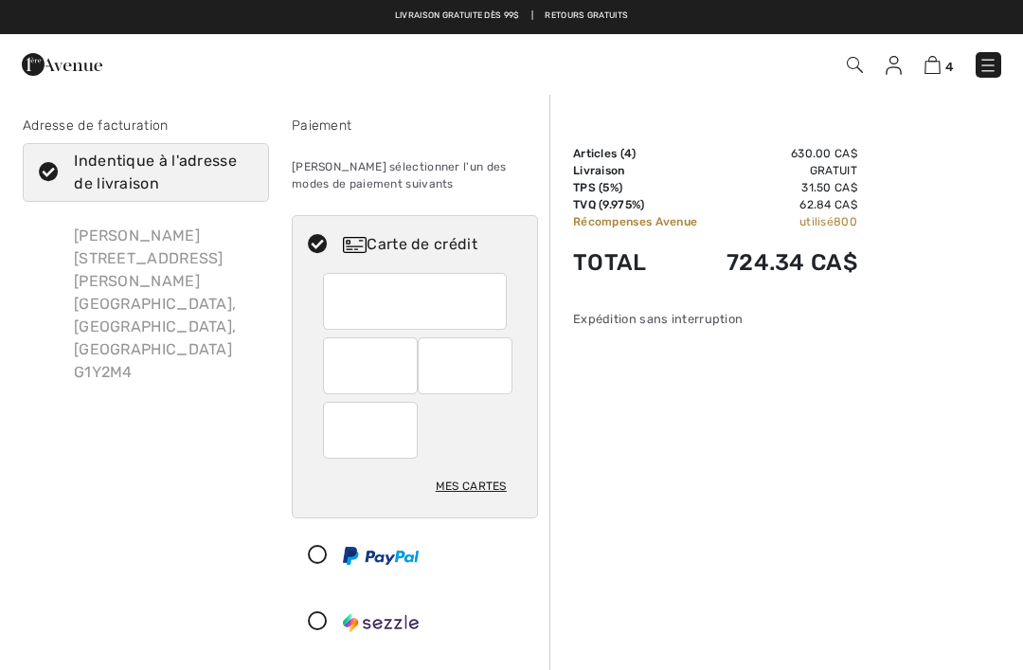
click at [335, 304] on div at bounding box center [415, 301] width 184 height 57
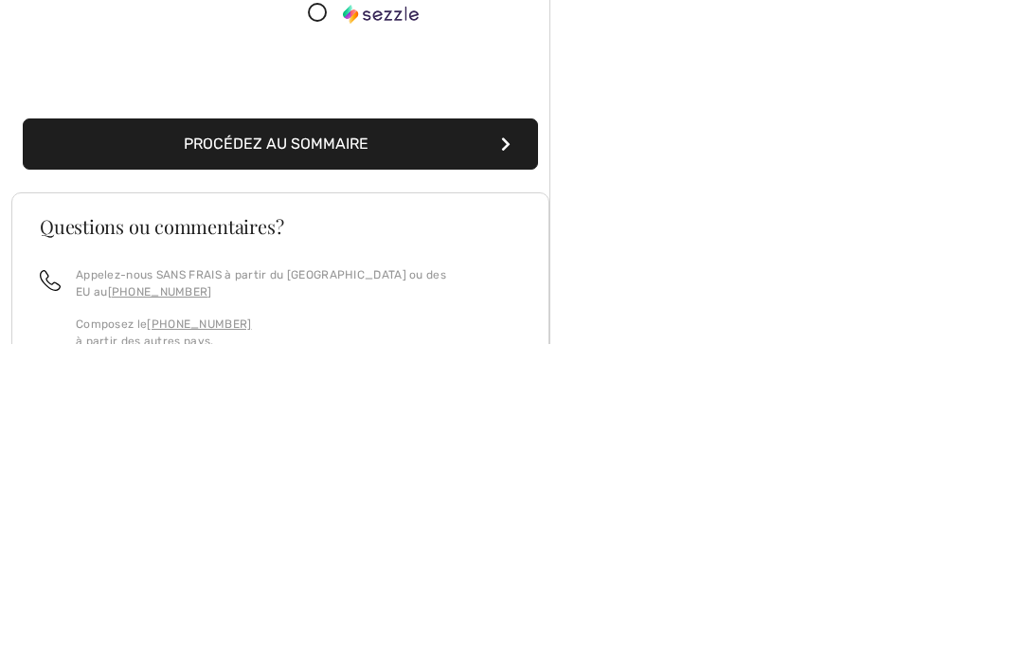
scroll to position [288, 0]
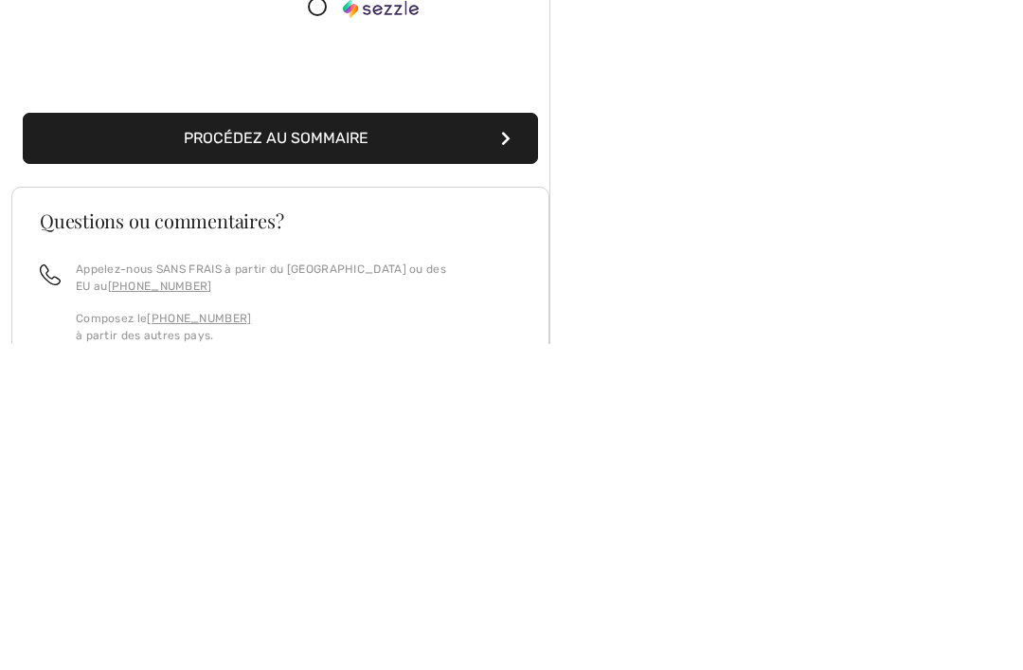
click at [210, 439] on button "Procédez au sommaire" at bounding box center [280, 464] width 515 height 51
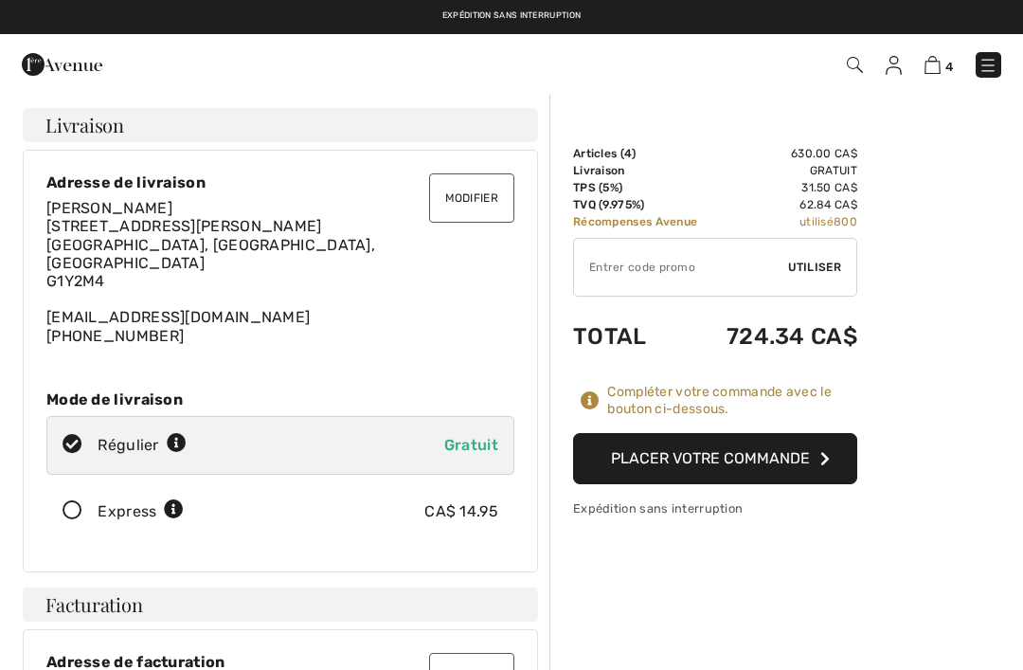
click at [689, 454] on button "Placer votre commande" at bounding box center [715, 458] width 284 height 51
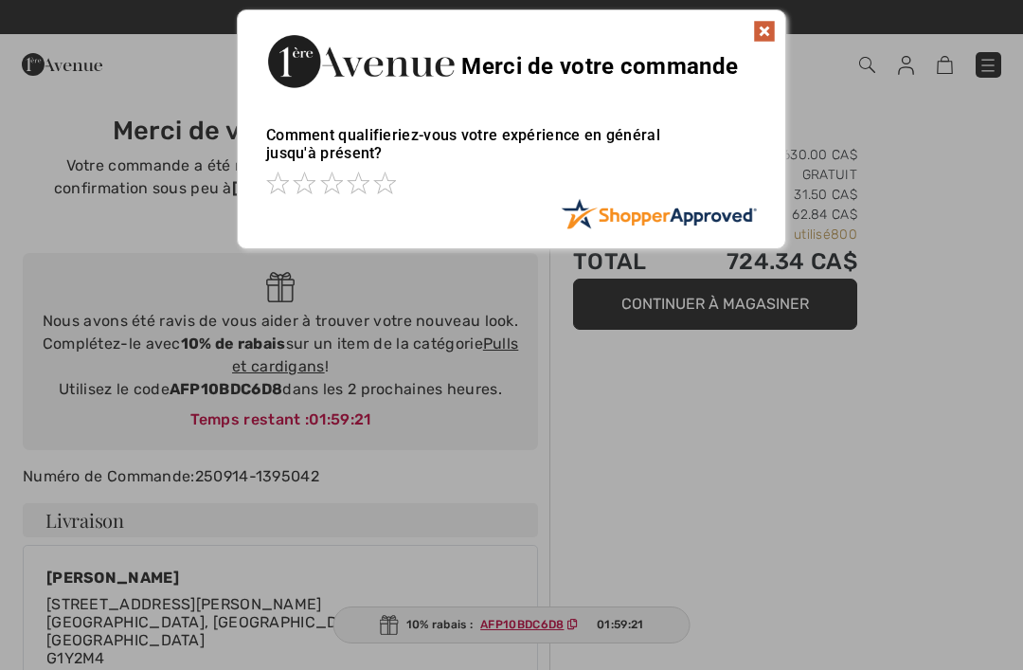
click at [755, 31] on img at bounding box center [764, 31] width 23 height 23
